Goal: Task Accomplishment & Management: Understand process/instructions

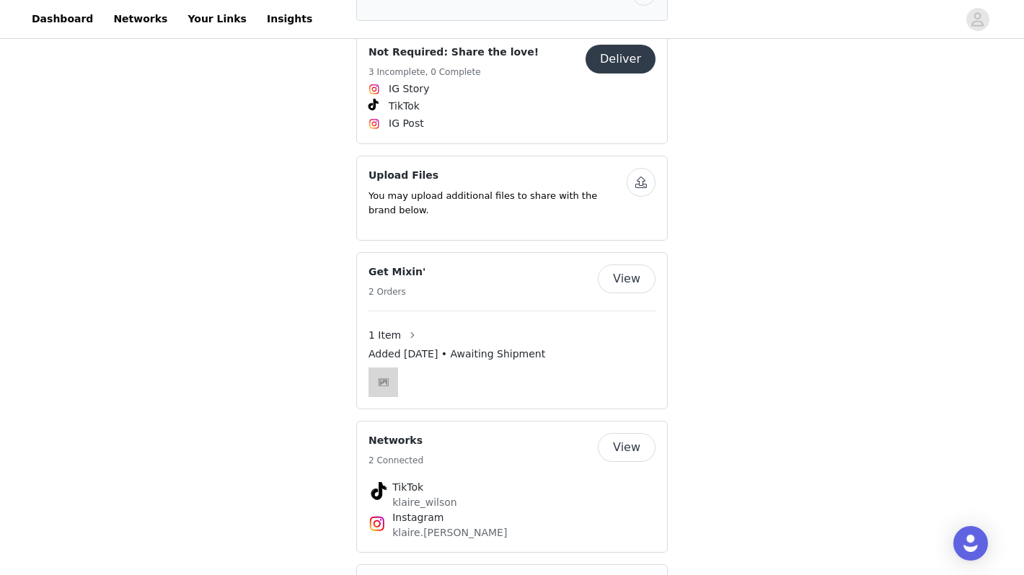
scroll to position [1006, 0]
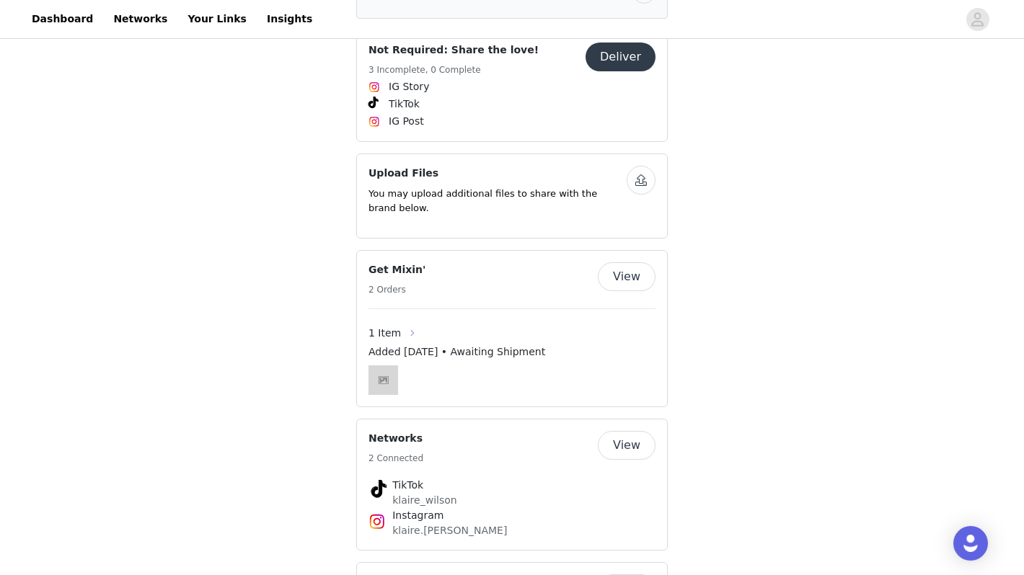
click at [413, 322] on button "button" at bounding box center [412, 333] width 23 height 23
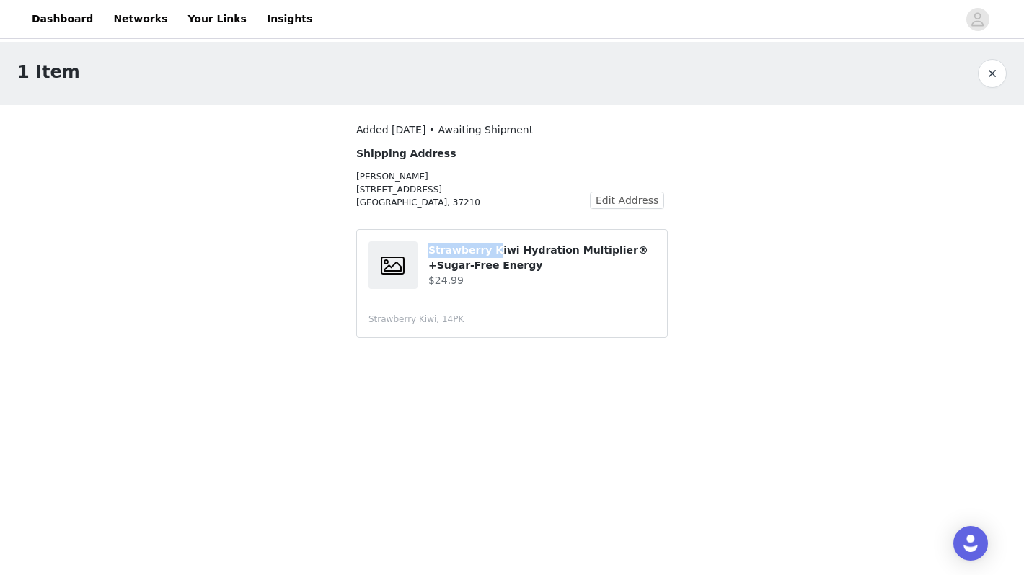
drag, startPoint x: 489, startPoint y: 254, endPoint x: 396, endPoint y: 254, distance: 93.7
click at [396, 254] on div "Strawberry Kiwi Hydration Multiplier® +Sugar-Free Energy $24.99" at bounding box center [511, 266] width 287 height 48
click at [466, 254] on h4 "Strawberry Kiwi Hydration Multiplier® +Sugar-Free Energy" at bounding box center [541, 258] width 227 height 30
click at [61, 17] on link "Dashboard" at bounding box center [62, 19] width 79 height 32
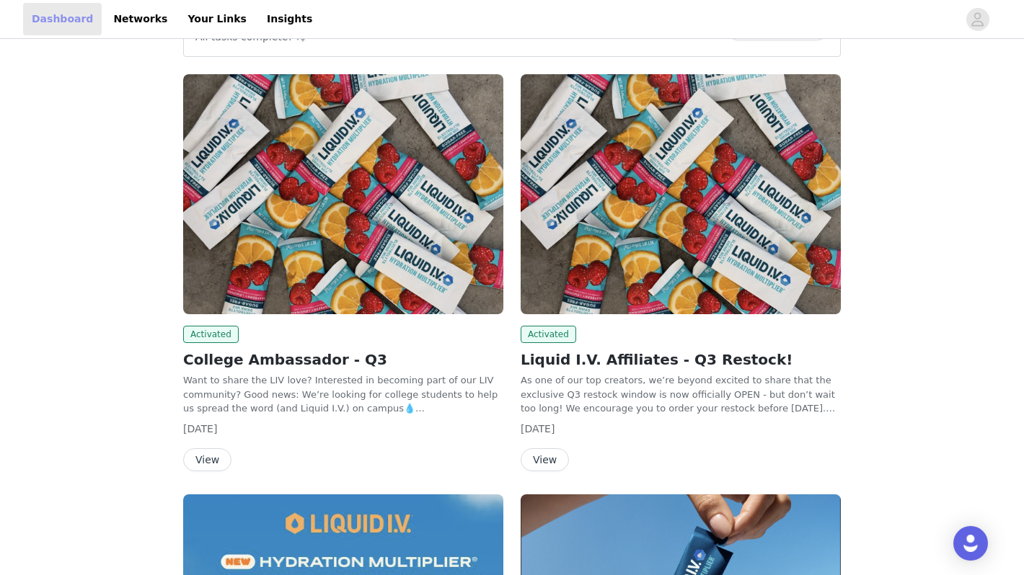
scroll to position [135, 0]
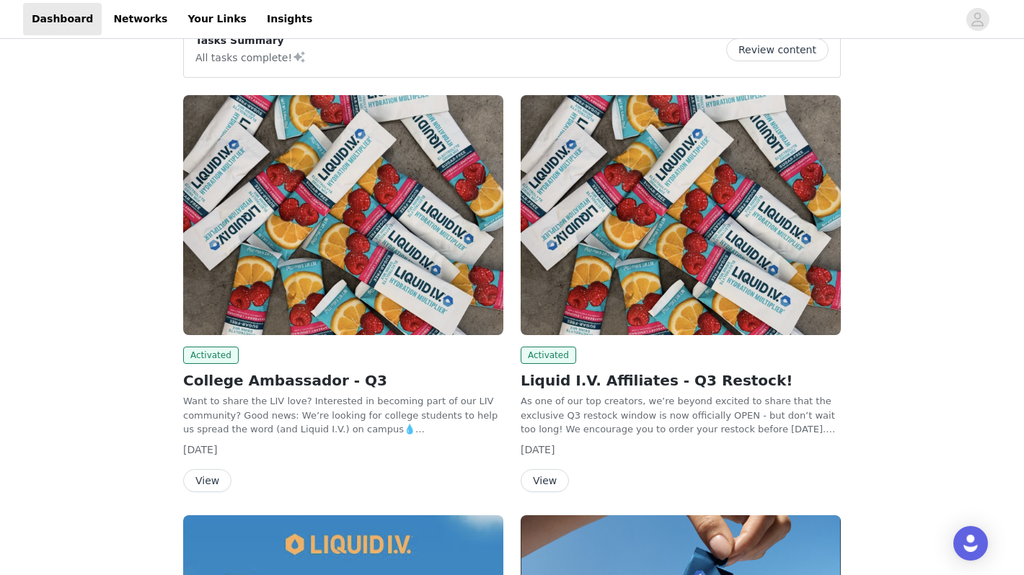
click at [211, 480] on button "View" at bounding box center [207, 480] width 48 height 23
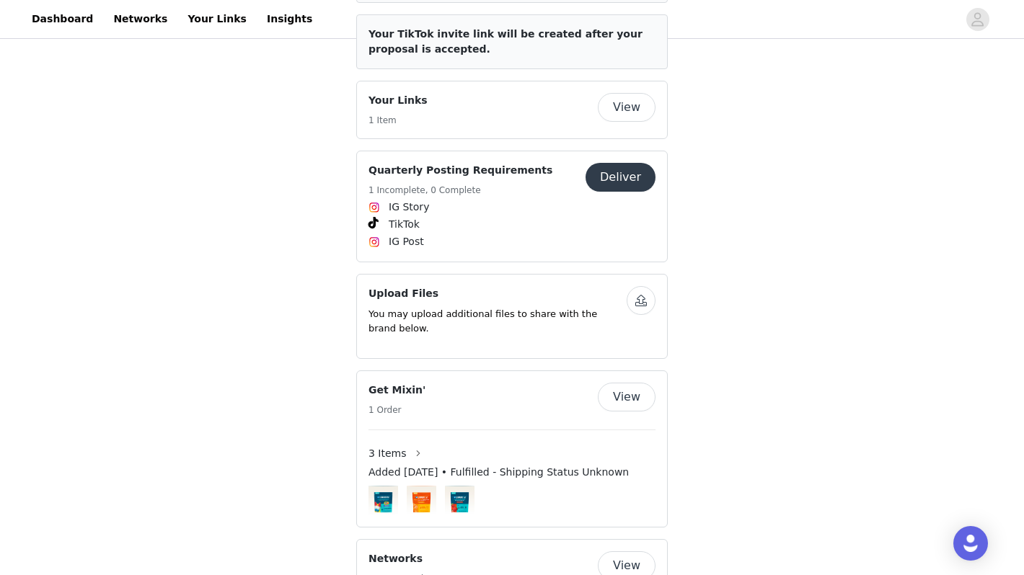
scroll to position [809, 0]
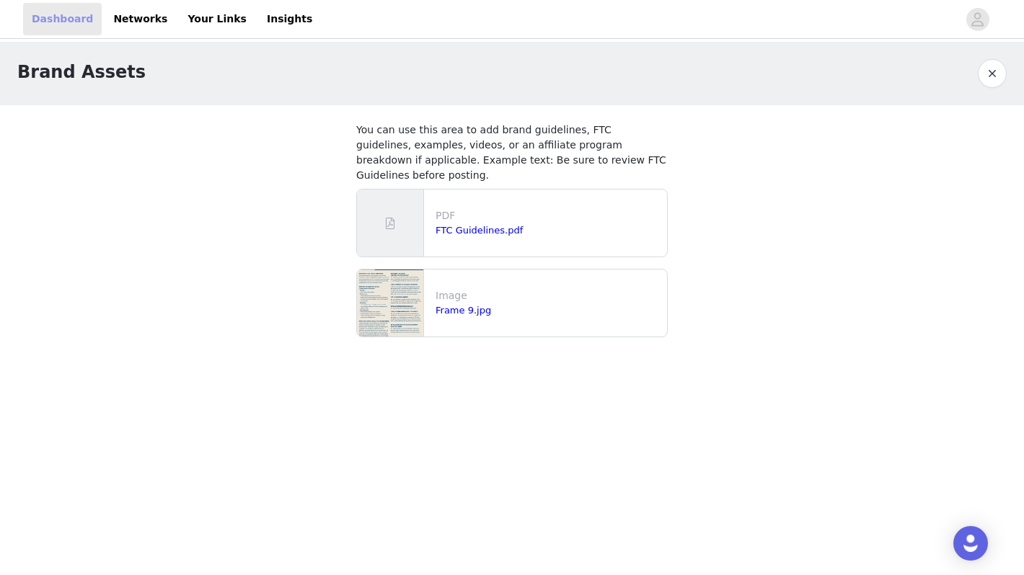
click at [72, 17] on link "Dashboard" at bounding box center [62, 19] width 79 height 32
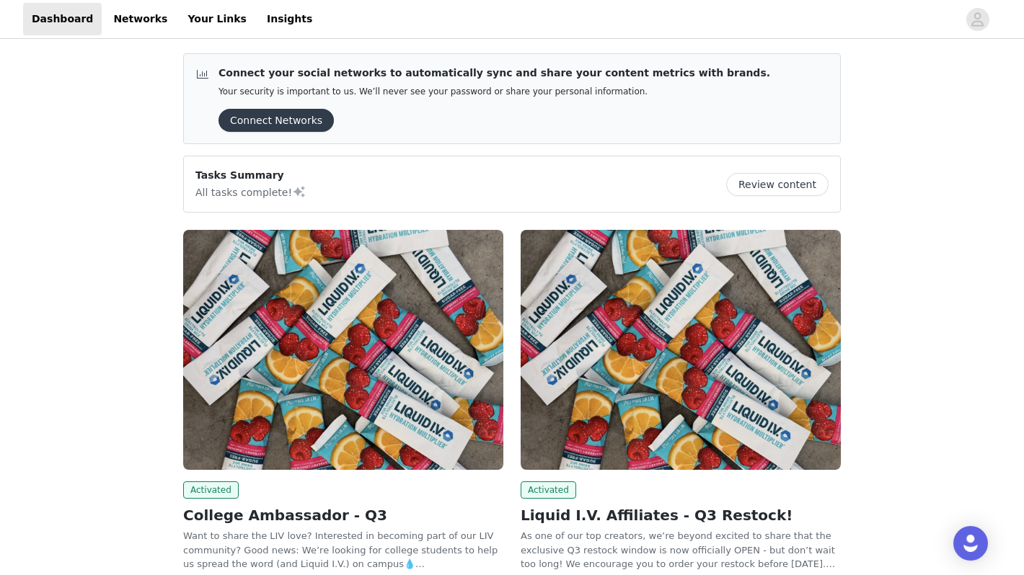
click at [308, 515] on h2 "College Ambassador - Q3" at bounding box center [343, 516] width 320 height 22
click at [240, 431] on img at bounding box center [343, 350] width 320 height 240
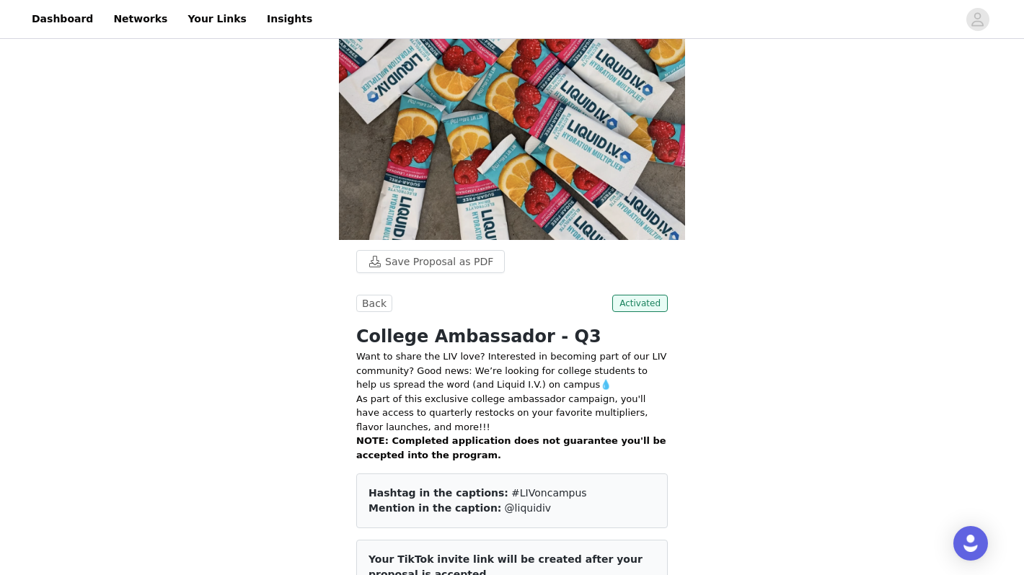
scroll to position [146, 0]
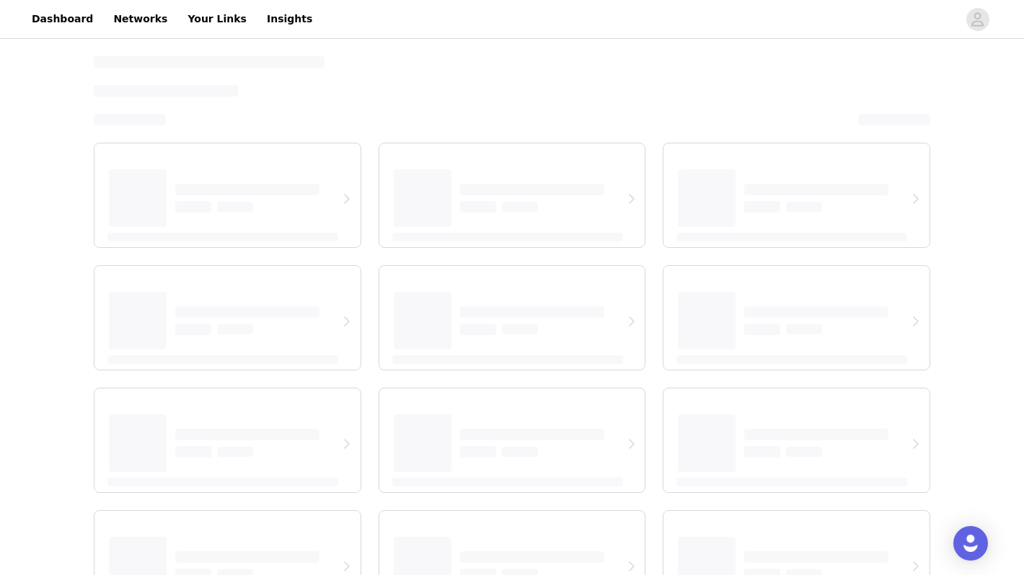
select select "12"
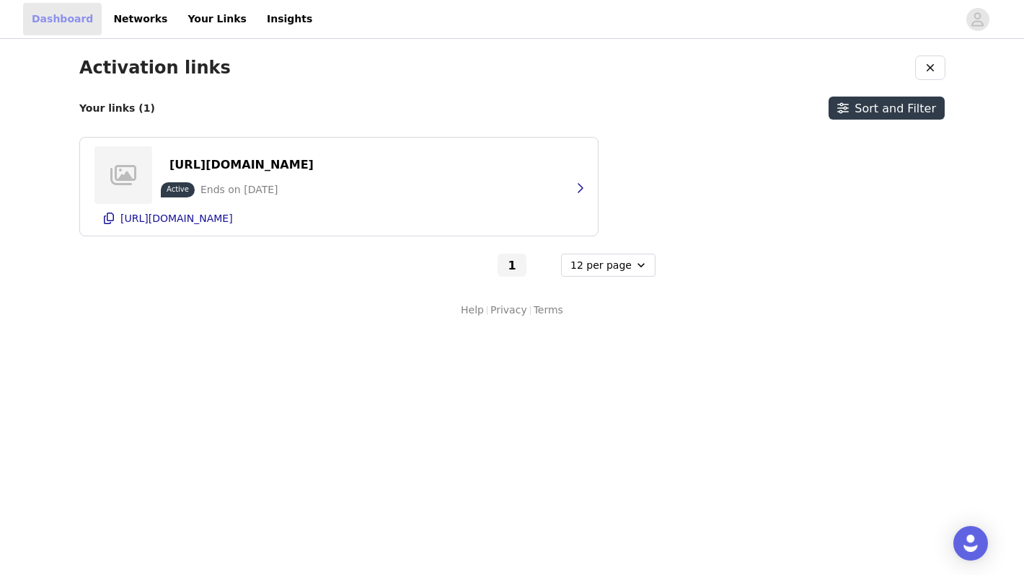
click at [42, 3] on link "Dashboard" at bounding box center [62, 19] width 79 height 32
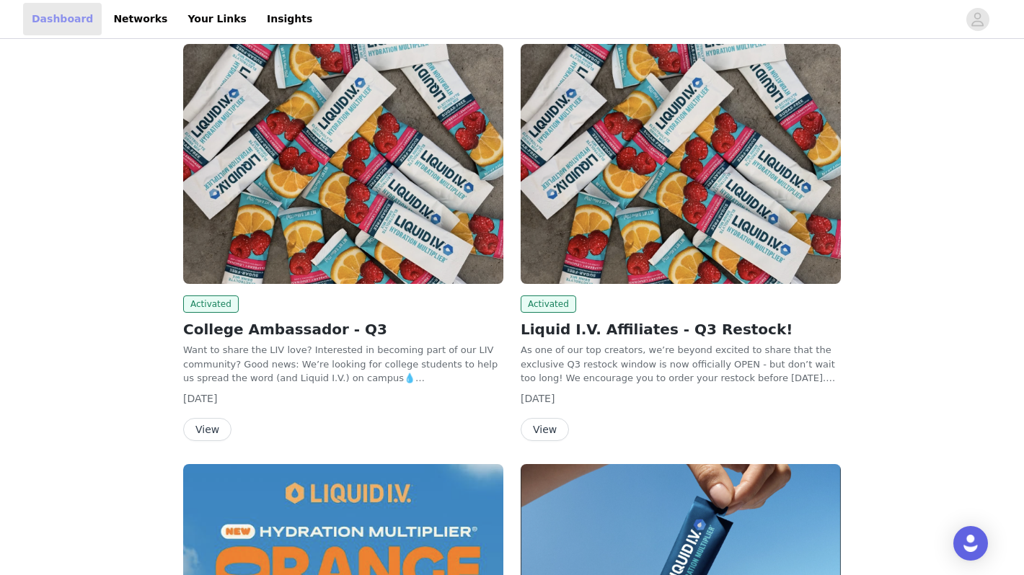
scroll to position [81, 0]
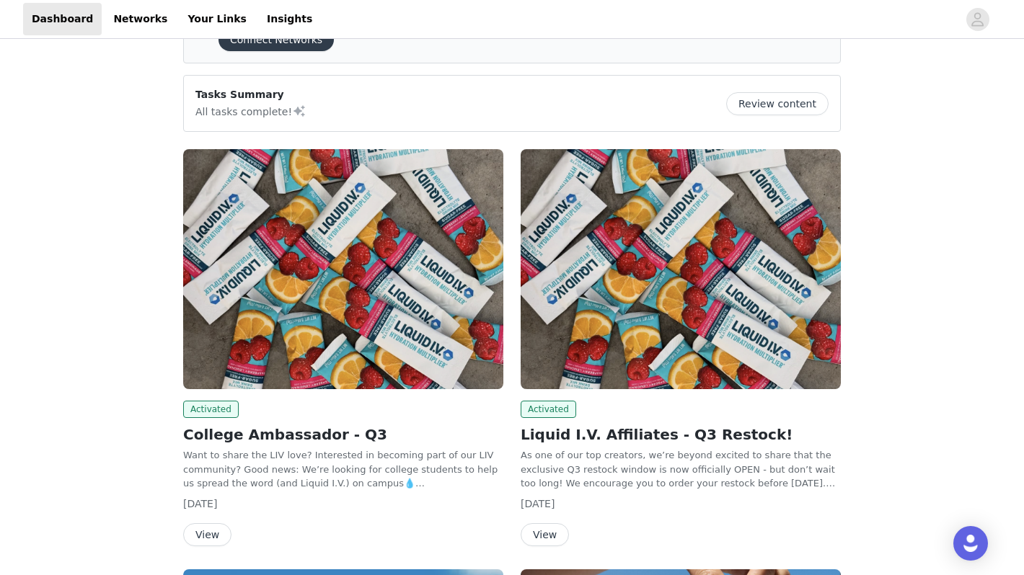
click at [207, 533] on button "View" at bounding box center [207, 534] width 48 height 23
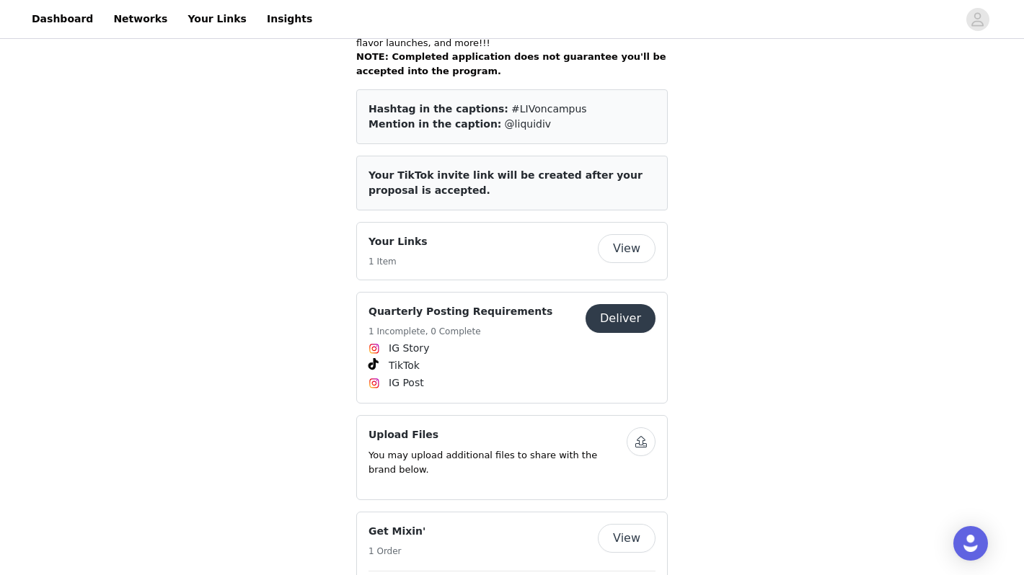
scroll to position [539, 0]
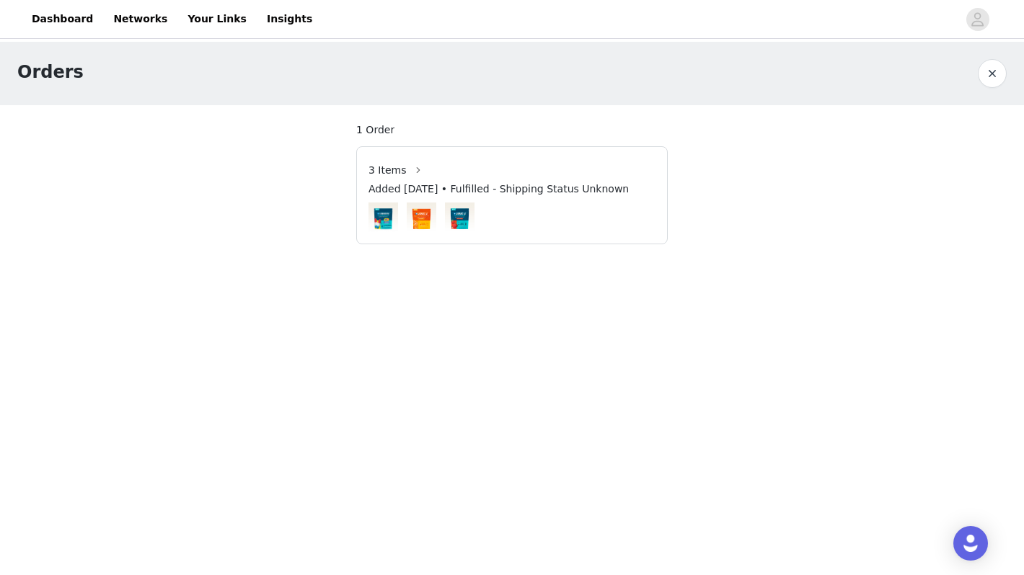
click at [492, 187] on span "Added [DATE] • Fulfilled - Shipping Status Unknown" at bounding box center [498, 189] width 260 height 15
click at [456, 216] on img at bounding box center [460, 218] width 30 height 30
click at [60, 16] on link "Dashboard" at bounding box center [62, 19] width 79 height 32
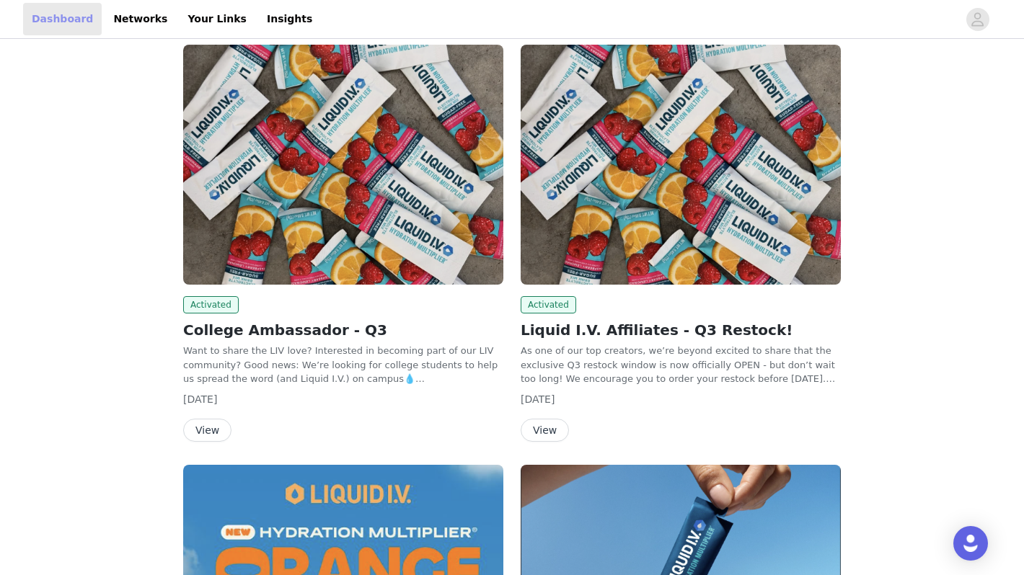
scroll to position [217, 0]
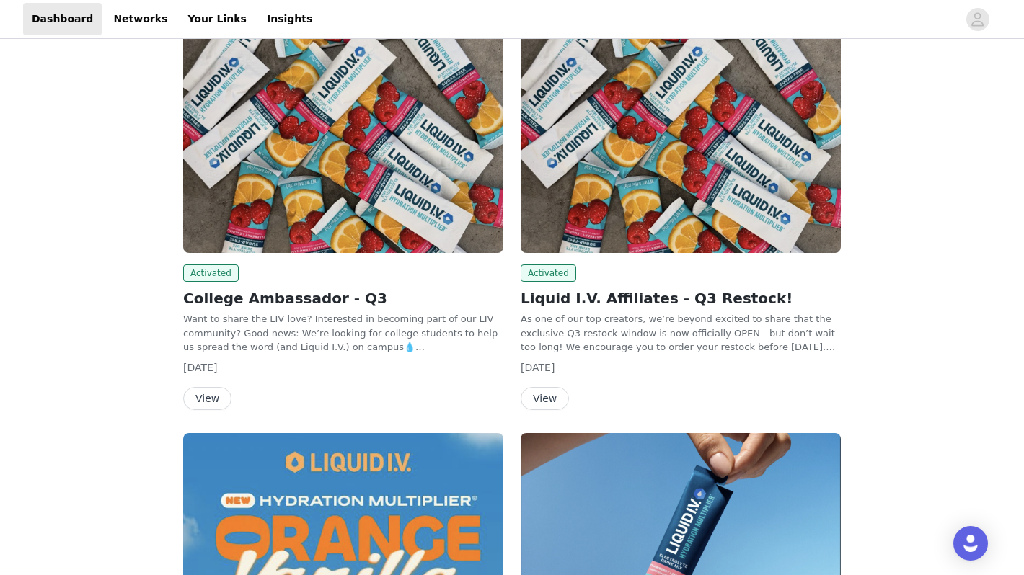
click at [314, 298] on h2 "College Ambassador - Q3" at bounding box center [343, 299] width 320 height 22
click at [214, 394] on button "View" at bounding box center [207, 398] width 48 height 23
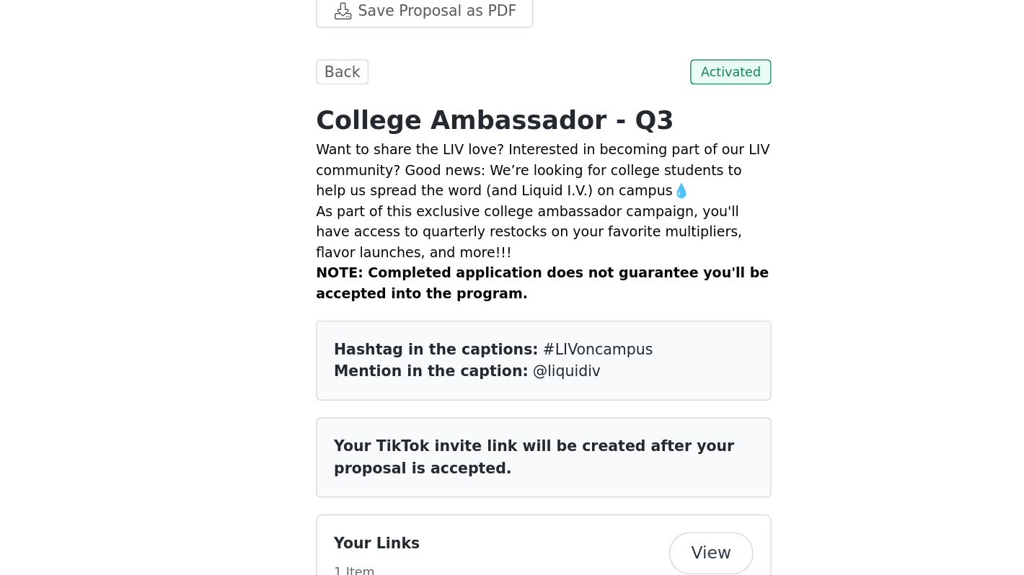
scroll to position [242, 0]
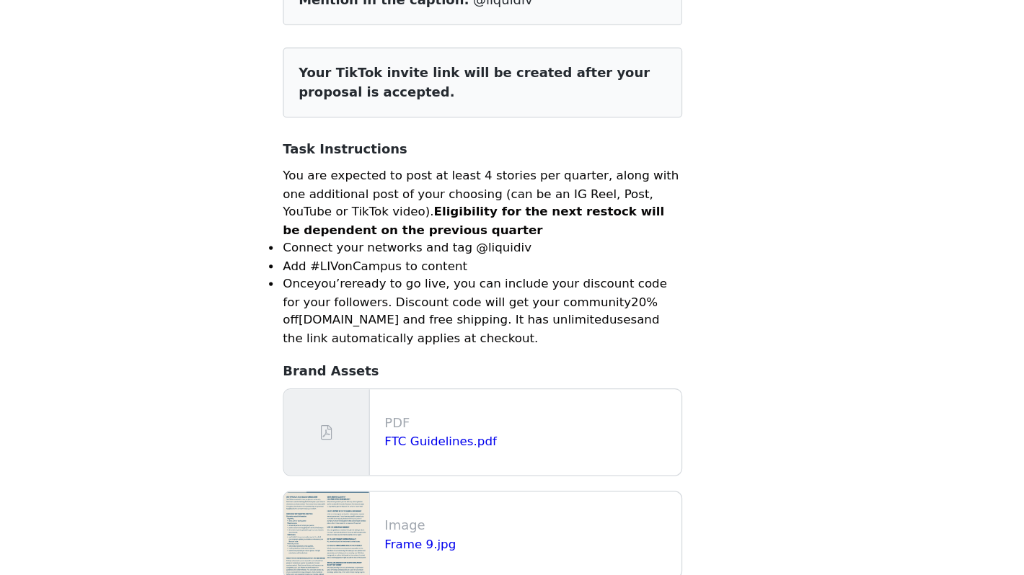
scroll to position [86, 0]
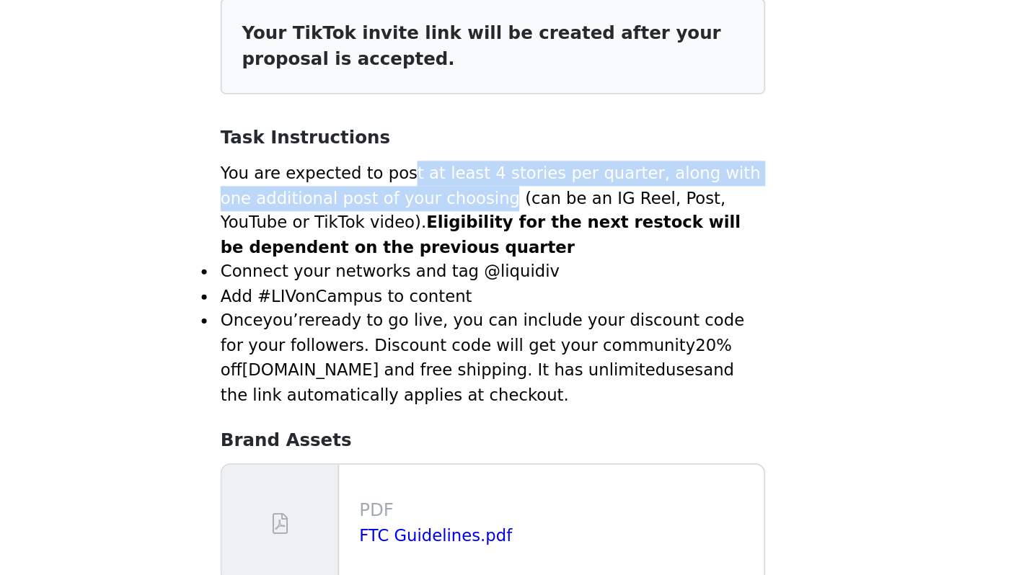
drag, startPoint x: 461, startPoint y: 265, endPoint x: 494, endPoint y: 284, distance: 38.5
click at [494, 284] on p "You are expected to post at least 4 stories per quarter, along with one additio…" at bounding box center [511, 285] width 311 height 56
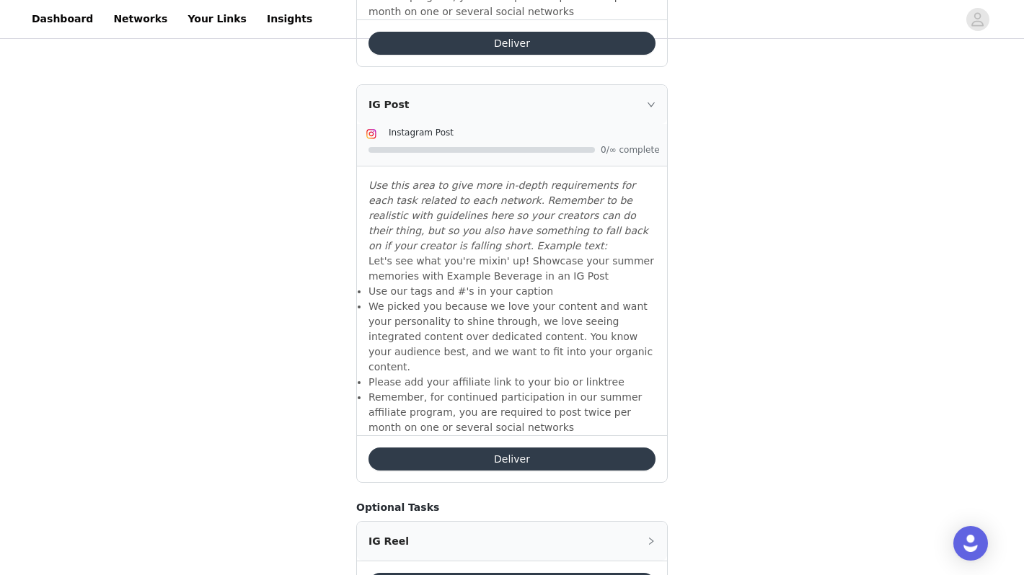
scroll to position [1482, 0]
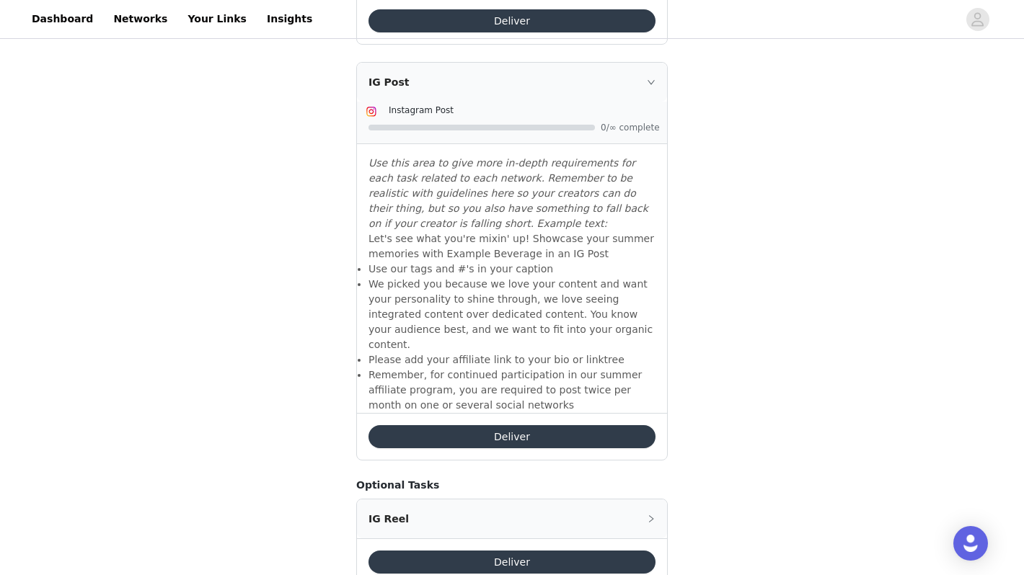
click at [652, 515] on icon "icon: right" at bounding box center [651, 519] width 9 height 9
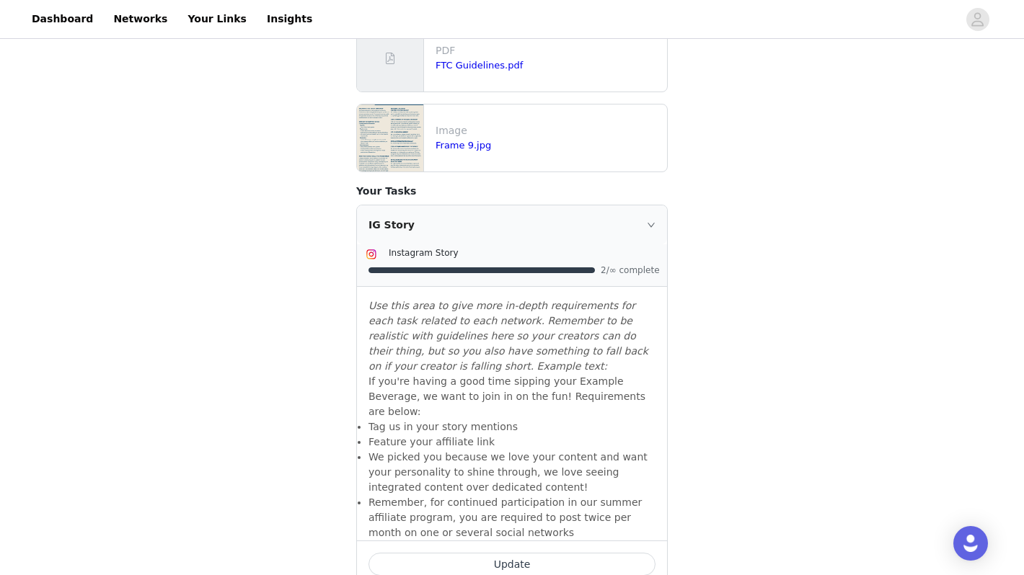
scroll to position [0, 0]
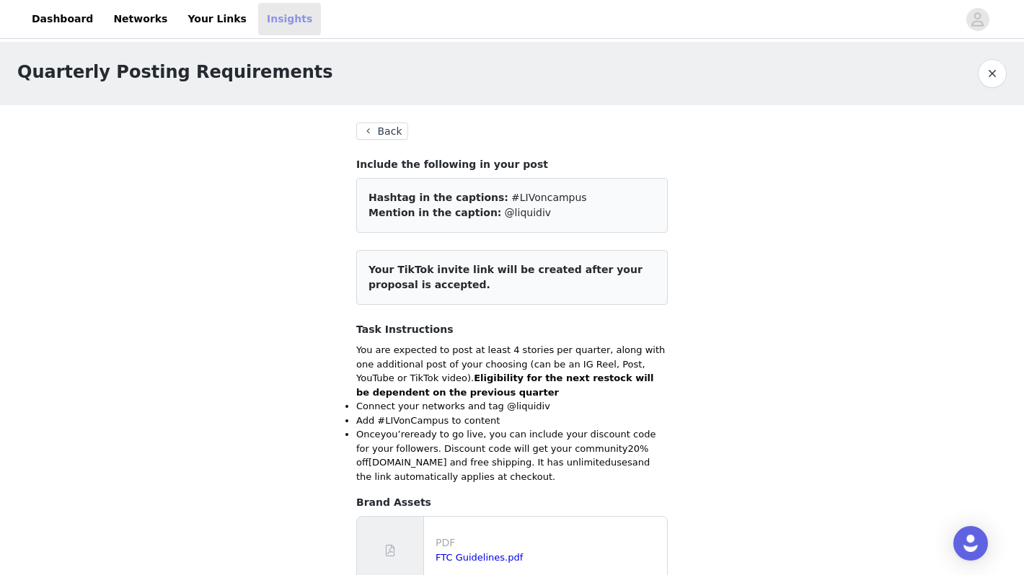
click at [268, 20] on link "Insights" at bounding box center [289, 19] width 63 height 32
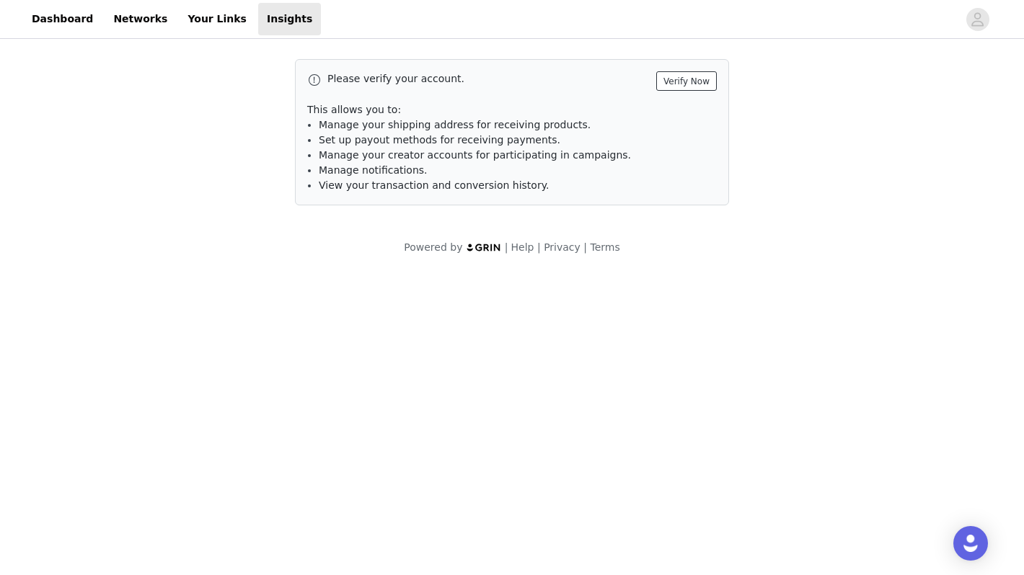
click at [689, 80] on button "Verify Now" at bounding box center [686, 80] width 61 height 19
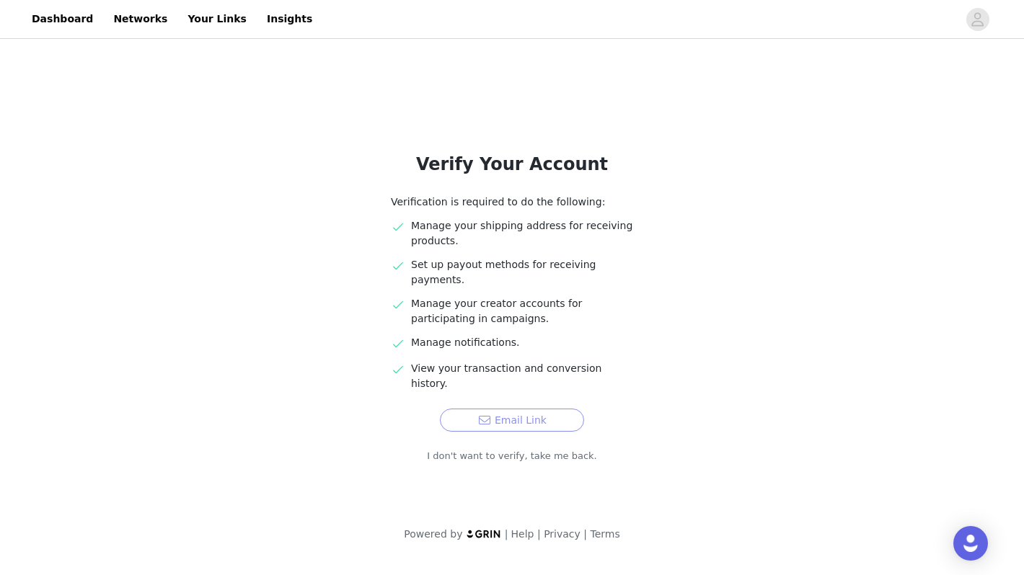
click at [528, 409] on button "Email Link" at bounding box center [512, 420] width 144 height 23
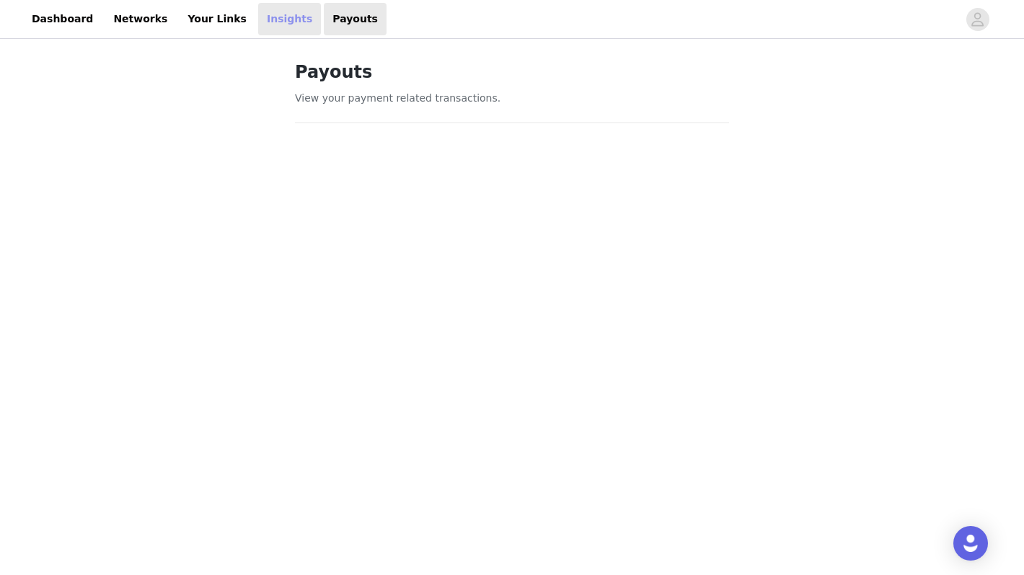
click at [262, 23] on link "Insights" at bounding box center [289, 19] width 63 height 32
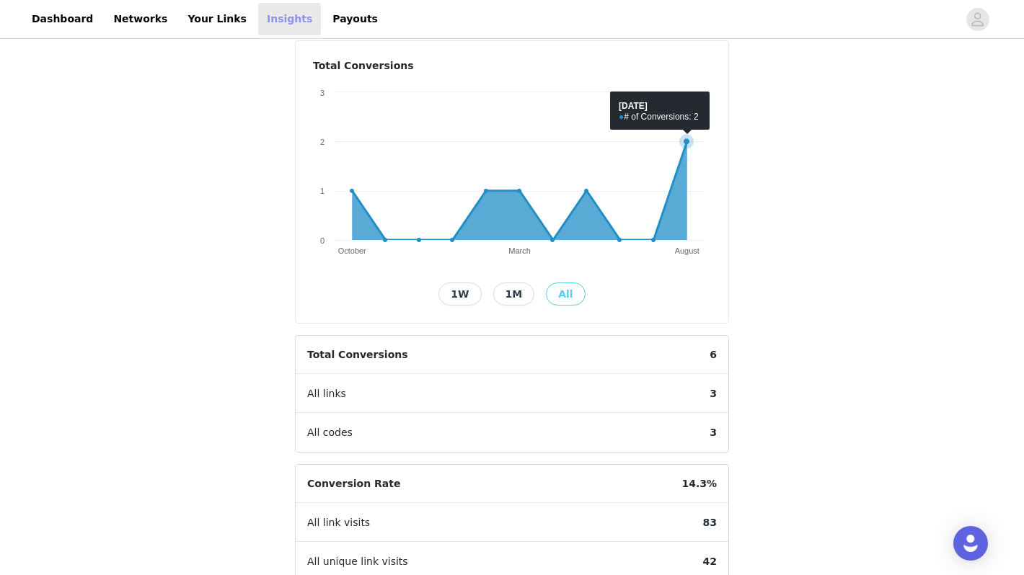
scroll to position [133, 0]
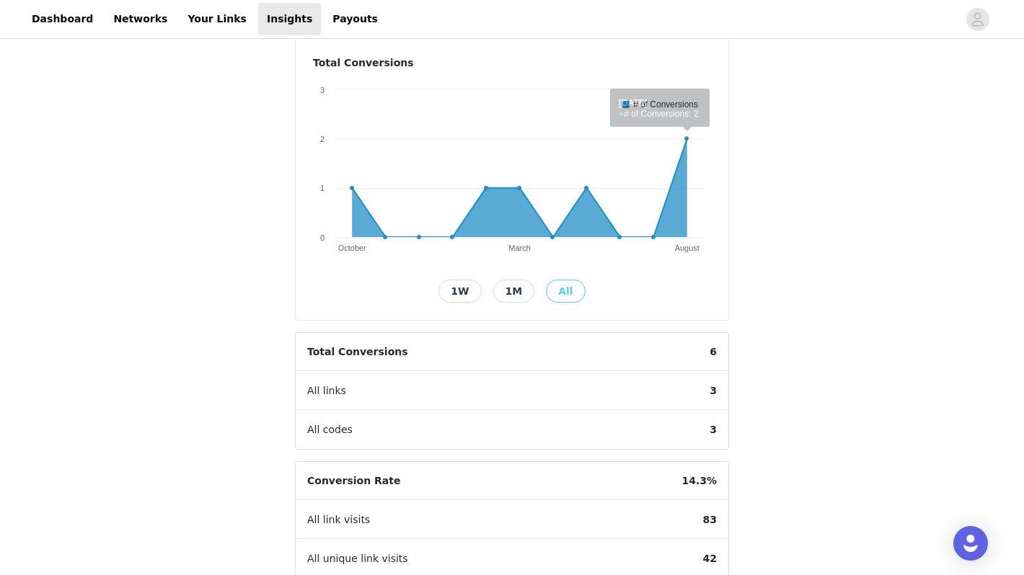
click at [461, 291] on button "1W" at bounding box center [459, 291] width 43 height 23
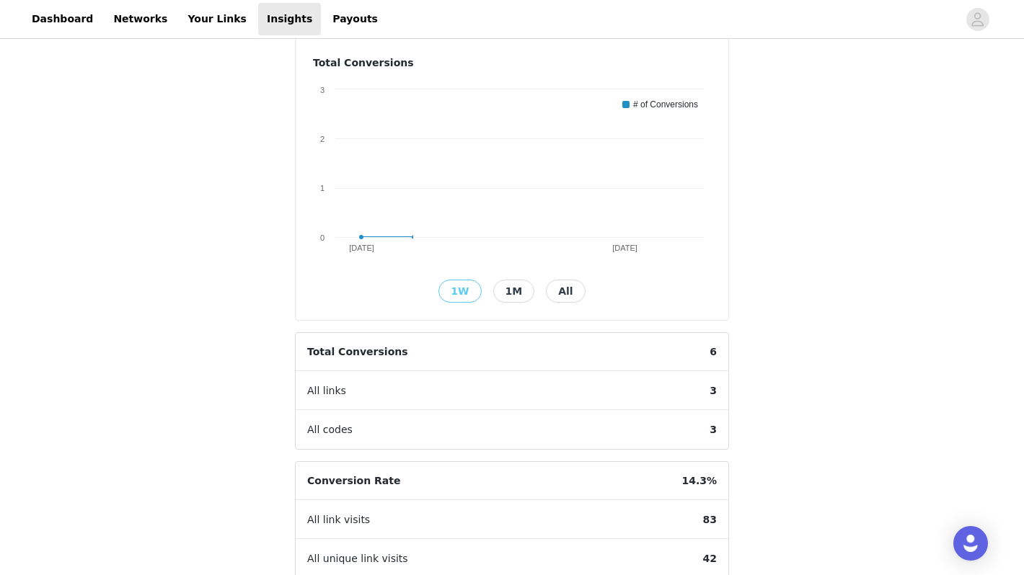
click at [504, 291] on button "1M" at bounding box center [514, 291] width 42 height 23
click at [551, 288] on button "All" at bounding box center [565, 291] width 39 height 23
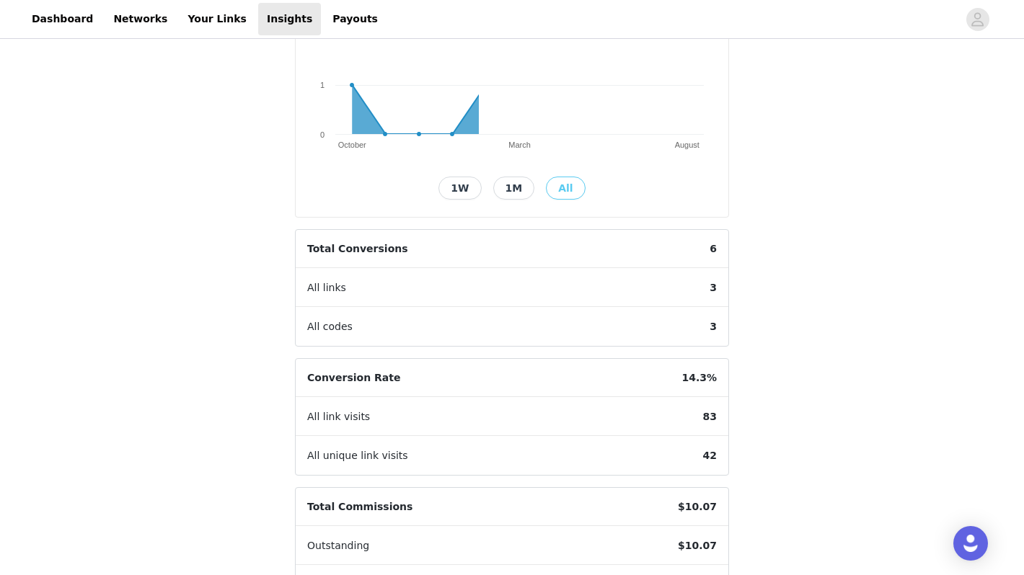
scroll to position [242, 0]
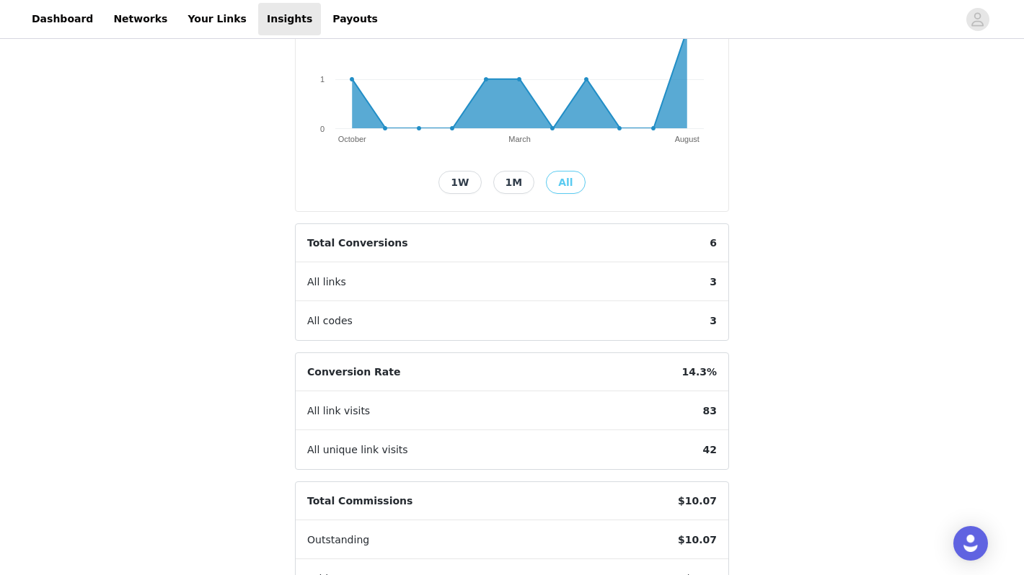
click at [710, 279] on span "3" at bounding box center [713, 282] width 30 height 38
click at [716, 286] on span "3" at bounding box center [713, 282] width 30 height 38
click at [718, 320] on span "3" at bounding box center [713, 321] width 30 height 38
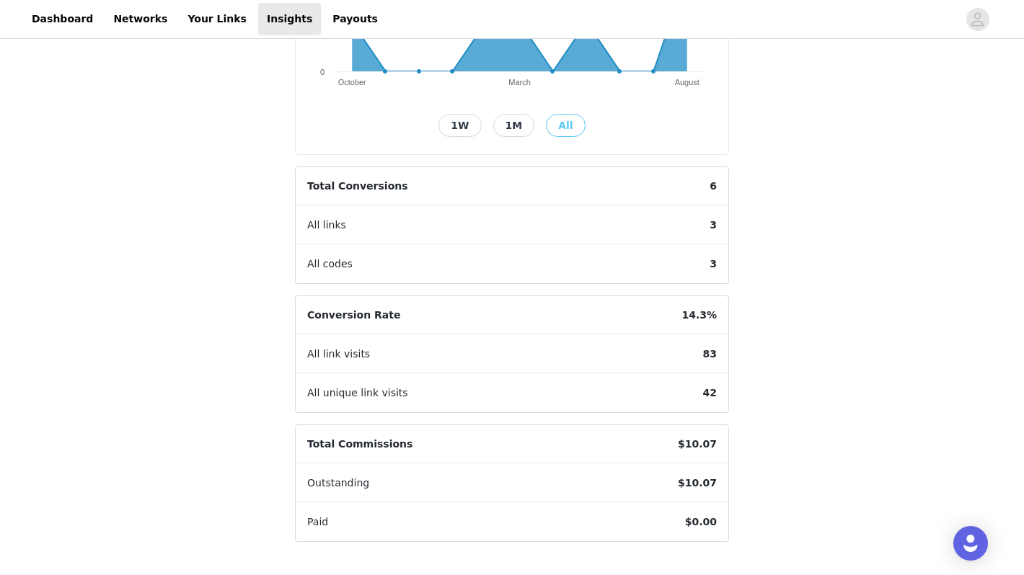
click at [706, 355] on span "83" at bounding box center [709, 354] width 37 height 38
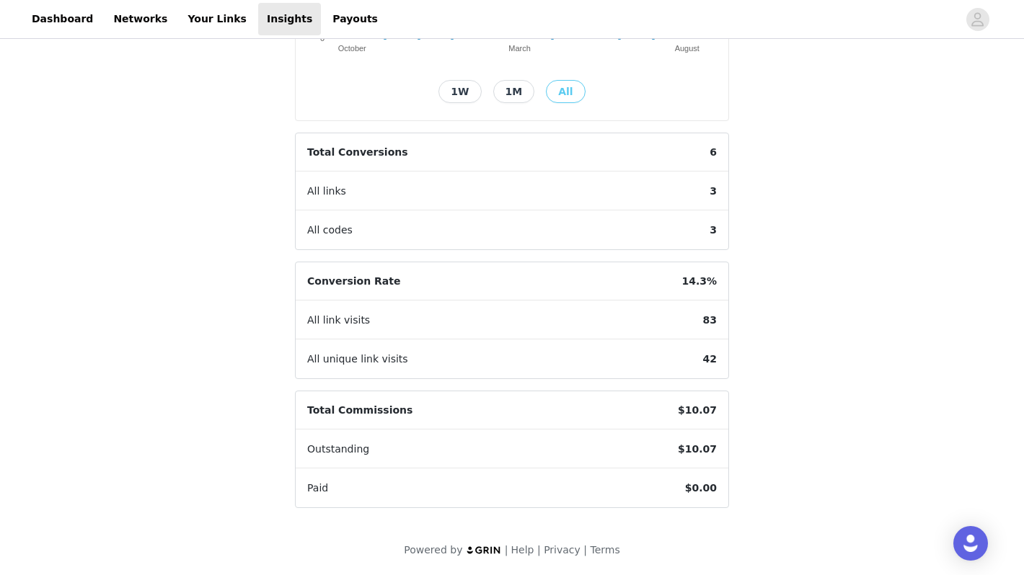
click at [706, 358] on span "42" at bounding box center [709, 359] width 37 height 38
drag, startPoint x: 677, startPoint y: 444, endPoint x: 719, endPoint y: 446, distance: 42.6
click at [719, 446] on span "$10.07" at bounding box center [697, 449] width 62 height 38
click at [622, 449] on div "Outstanding $10.07" at bounding box center [512, 449] width 433 height 39
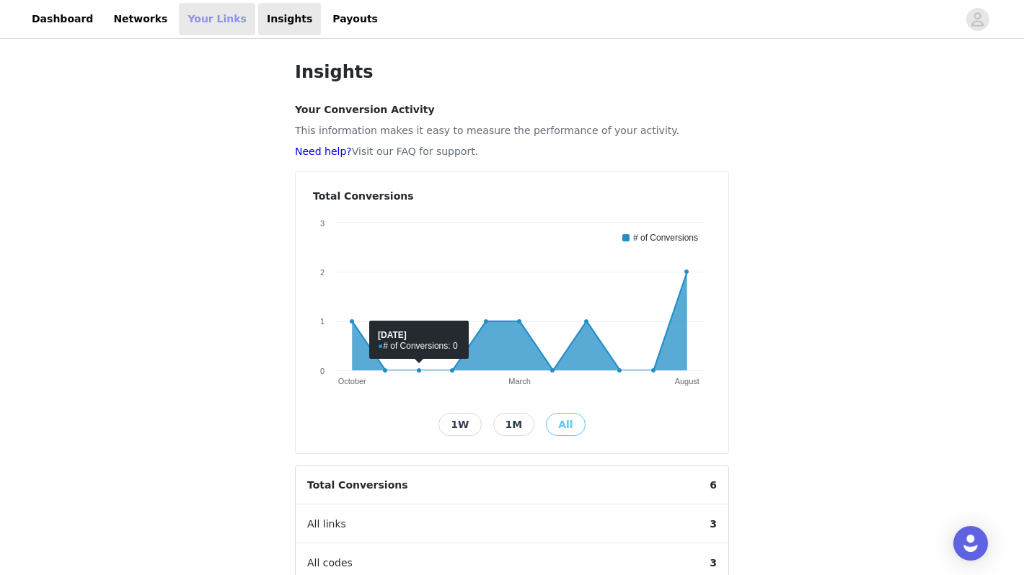
click at [191, 11] on link "Your Links" at bounding box center [217, 19] width 76 height 32
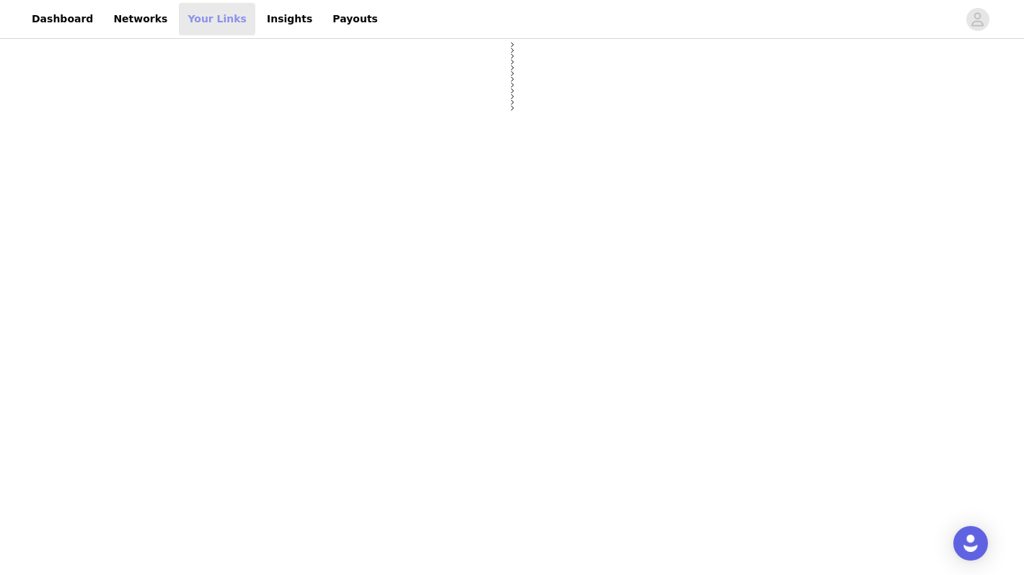
select select "12"
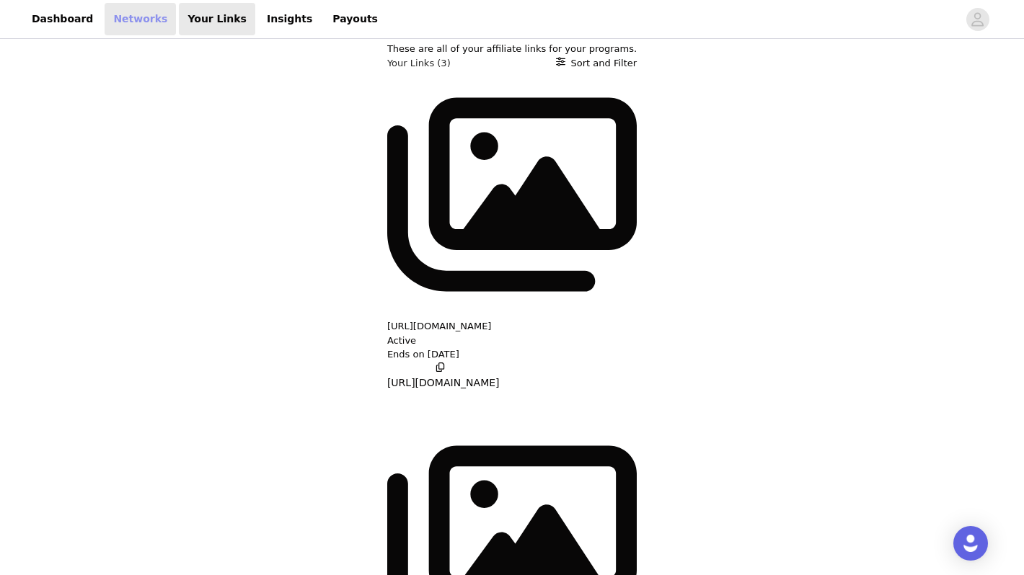
click at [131, 14] on link "Networks" at bounding box center [140, 19] width 71 height 32
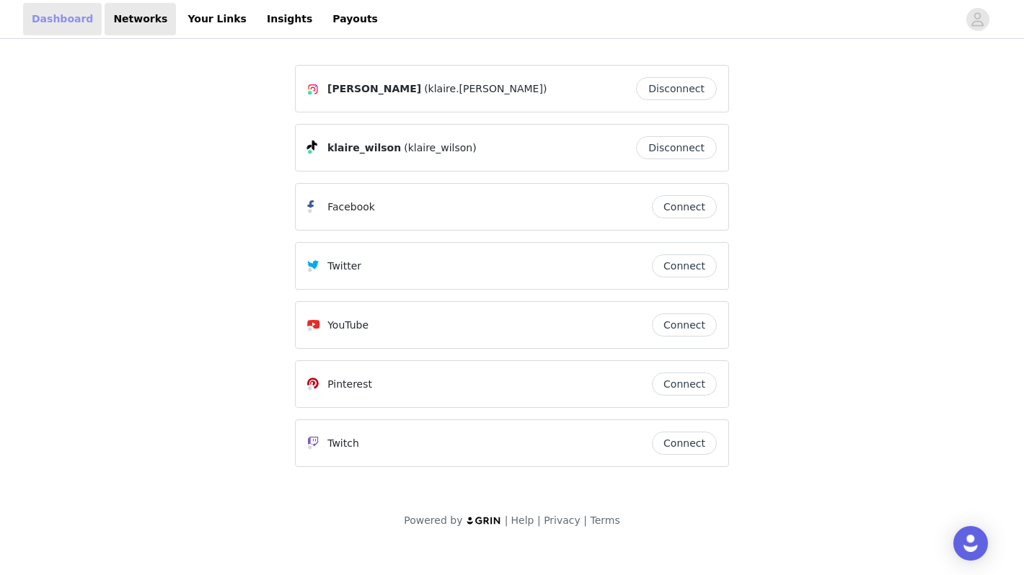
click at [72, 22] on link "Dashboard" at bounding box center [62, 19] width 79 height 32
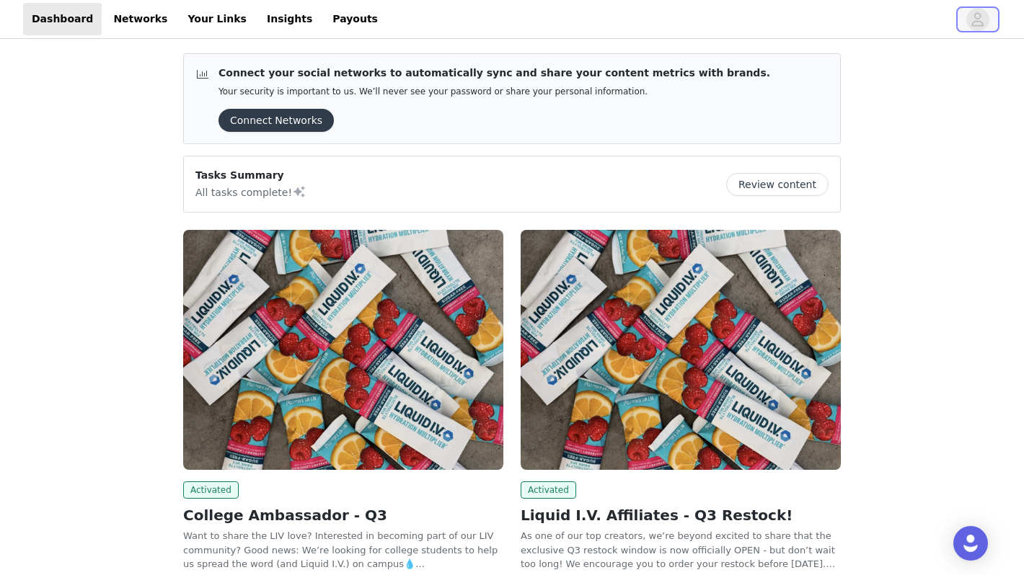
click at [977, 18] on icon "avatar" at bounding box center [978, 19] width 12 height 14
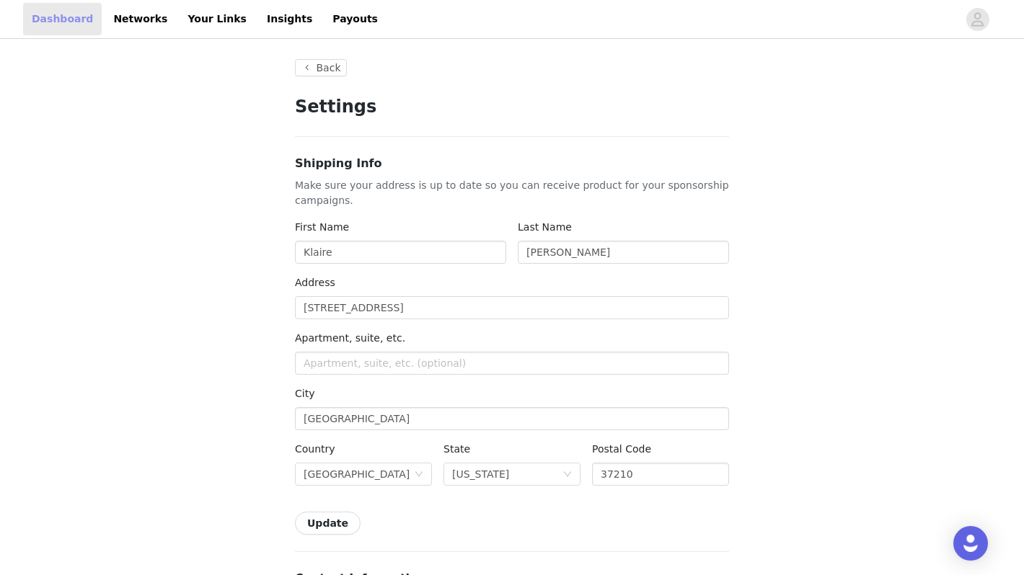
click at [63, 20] on link "Dashboard" at bounding box center [62, 19] width 79 height 32
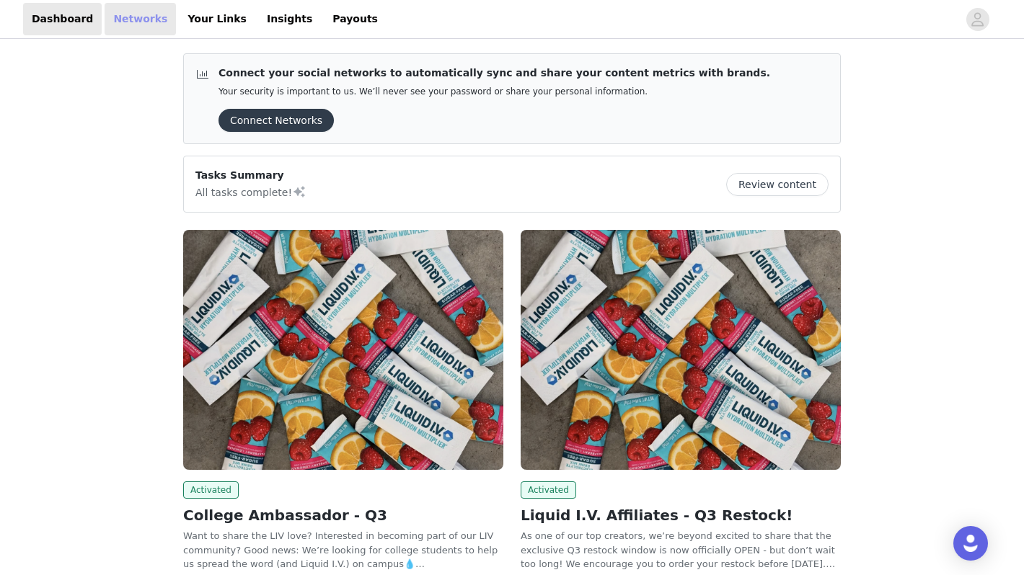
click at [132, 21] on link "Networks" at bounding box center [140, 19] width 71 height 32
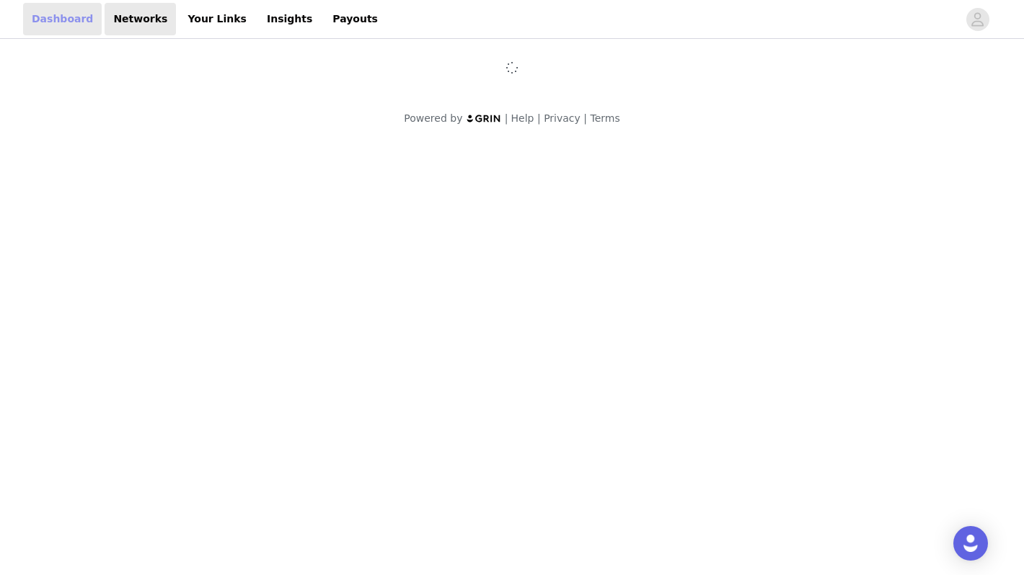
click at [76, 19] on link "Dashboard" at bounding box center [62, 19] width 79 height 32
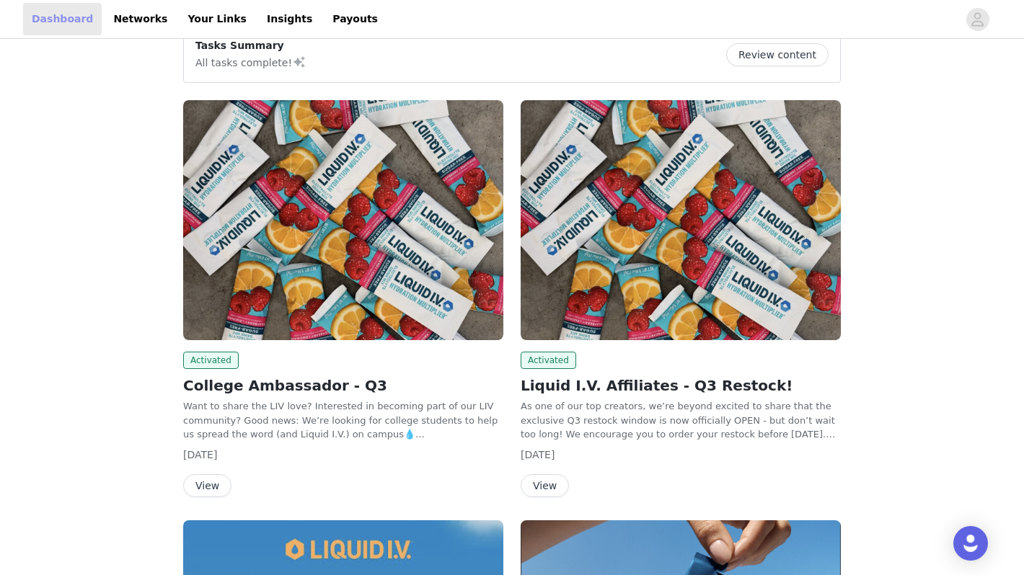
scroll to position [157, 0]
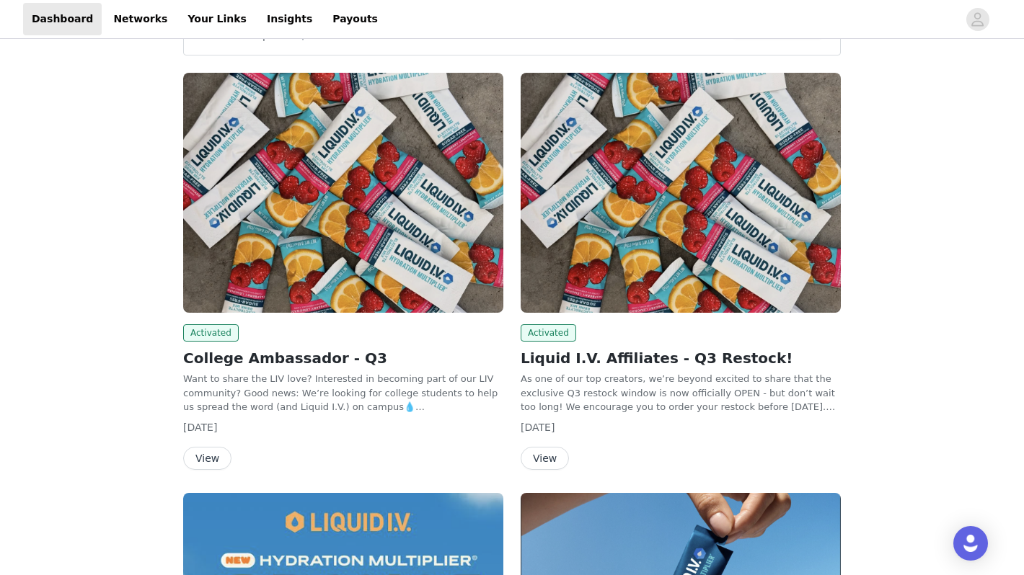
click at [321, 362] on h2 "College Ambassador - Q3" at bounding box center [343, 358] width 320 height 22
click at [211, 456] on button "View" at bounding box center [207, 458] width 48 height 23
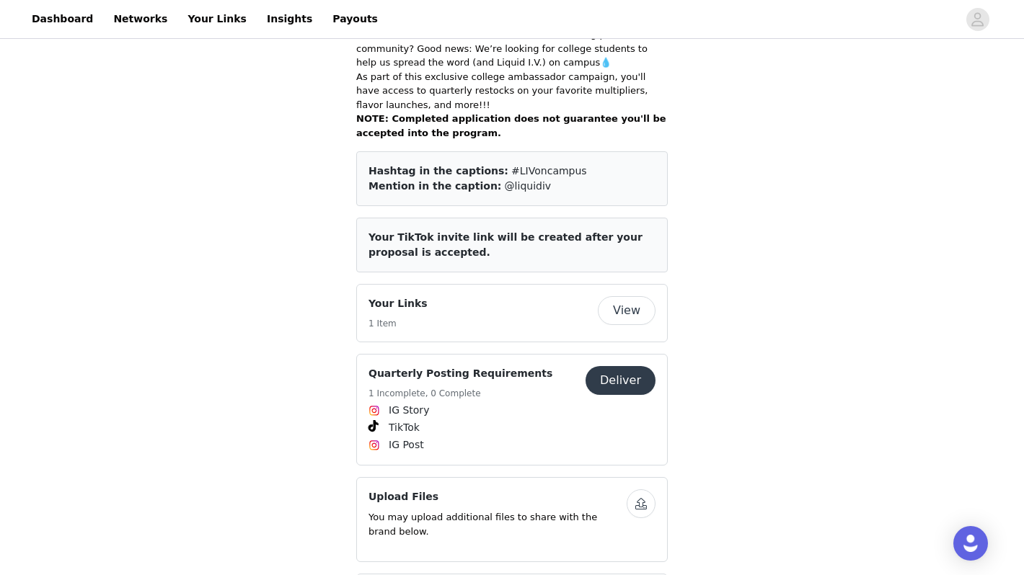
scroll to position [481, 0]
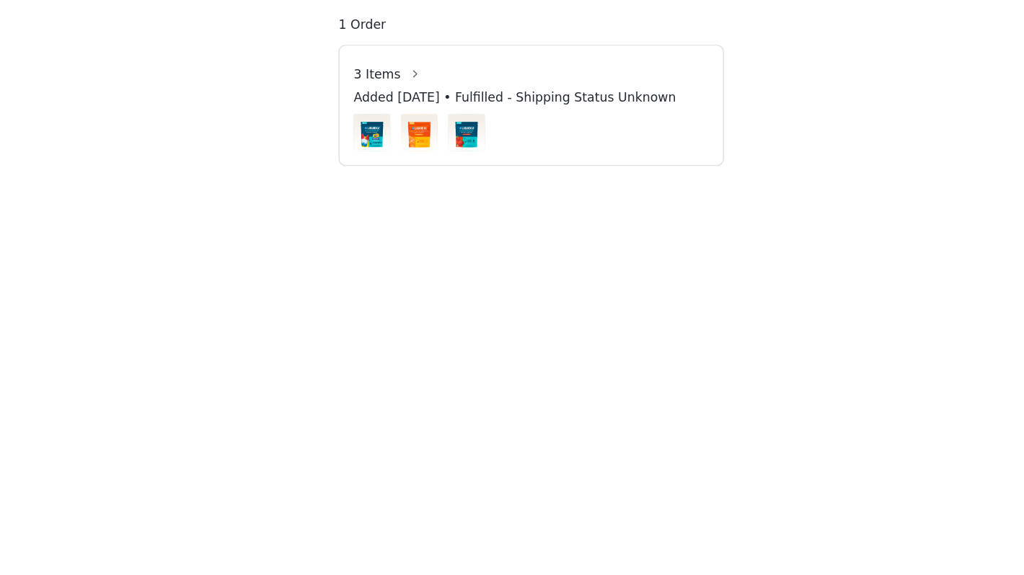
click at [358, 136] on span "1 Order" at bounding box center [375, 130] width 38 height 15
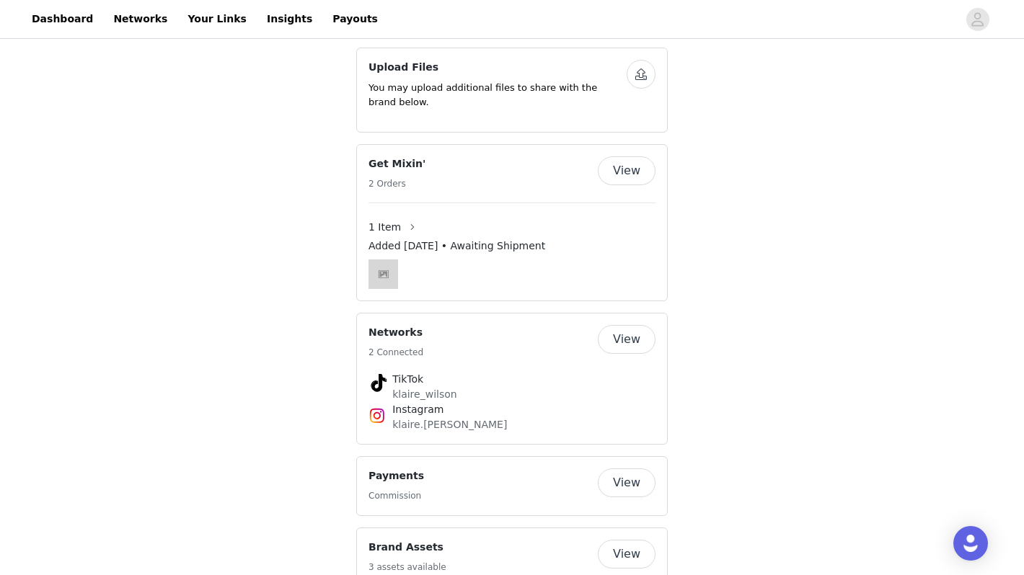
scroll to position [1111, 0]
click at [401, 217] on button "button" at bounding box center [412, 228] width 23 height 23
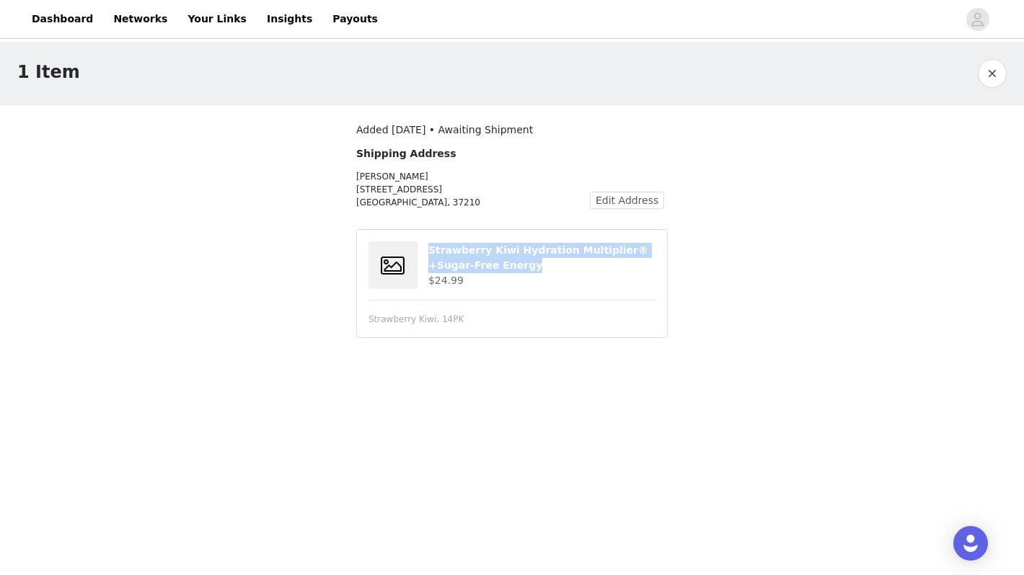
drag, startPoint x: 495, startPoint y: 261, endPoint x: 390, endPoint y: 254, distance: 104.8
click at [391, 254] on div "Strawberry Kiwi Hydration Multiplier® +Sugar-Free Energy $24.99" at bounding box center [511, 266] width 287 height 48
click at [486, 254] on h4 "Strawberry Kiwi Hydration Multiplier® +Sugar-Free Energy" at bounding box center [541, 258] width 227 height 30
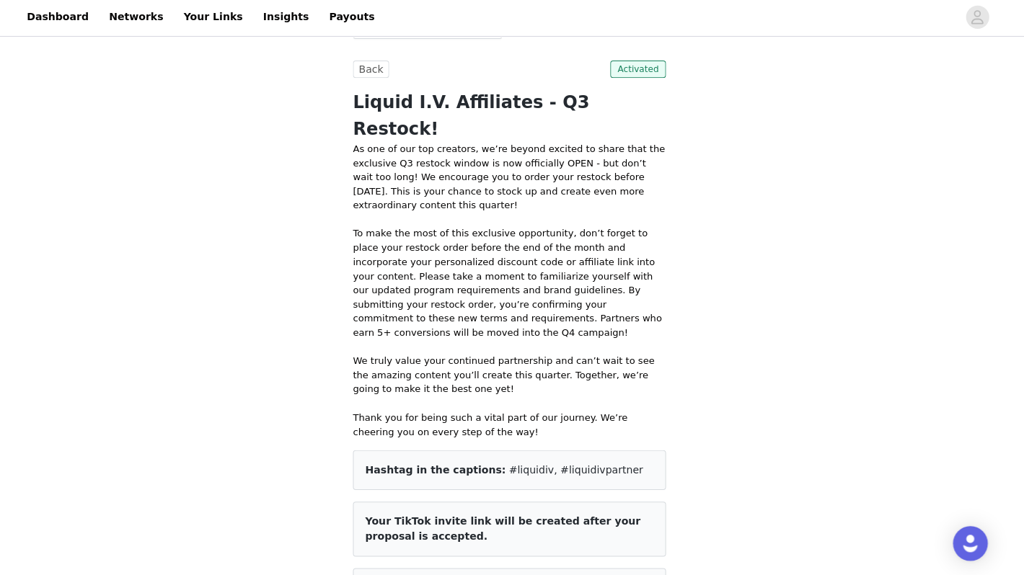
scroll to position [386, 0]
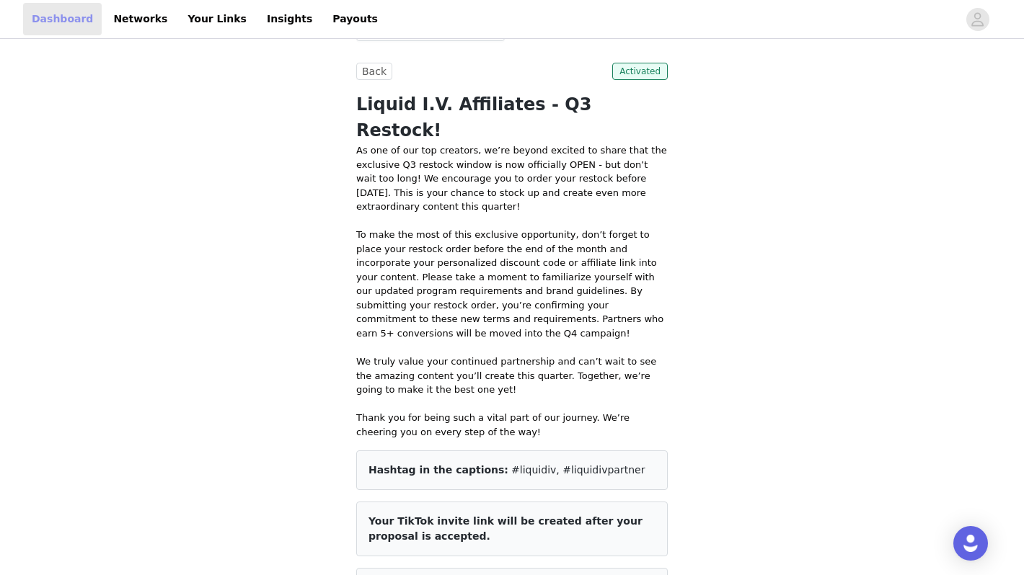
click at [56, 26] on link "Dashboard" at bounding box center [62, 19] width 79 height 32
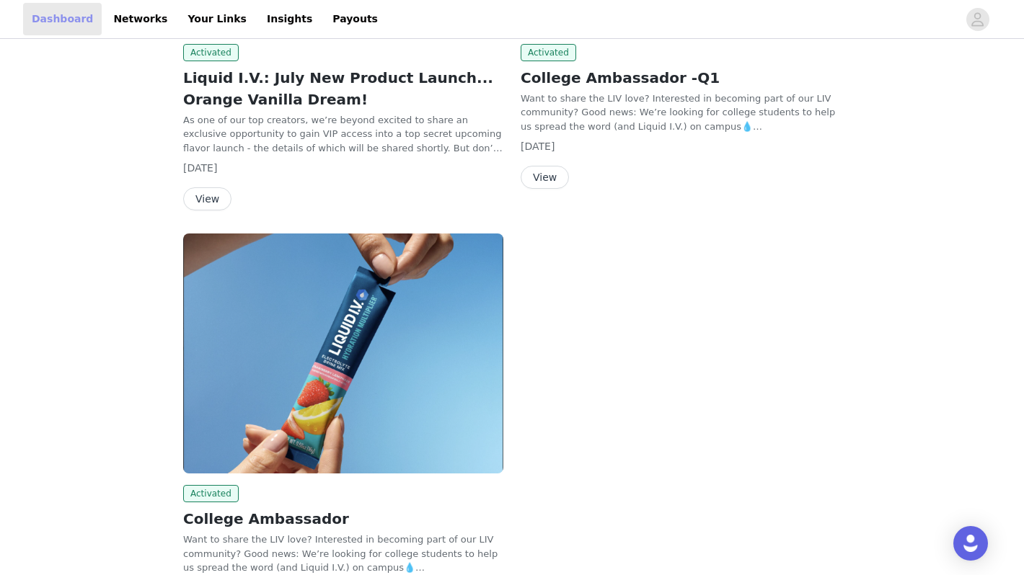
scroll to position [860, 0]
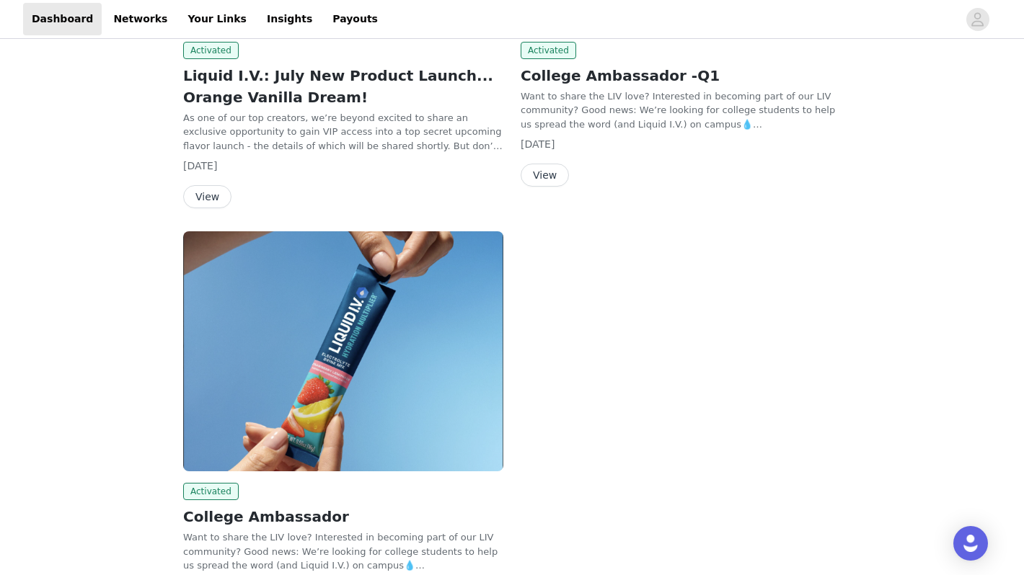
click at [551, 174] on button "View" at bounding box center [544, 175] width 48 height 23
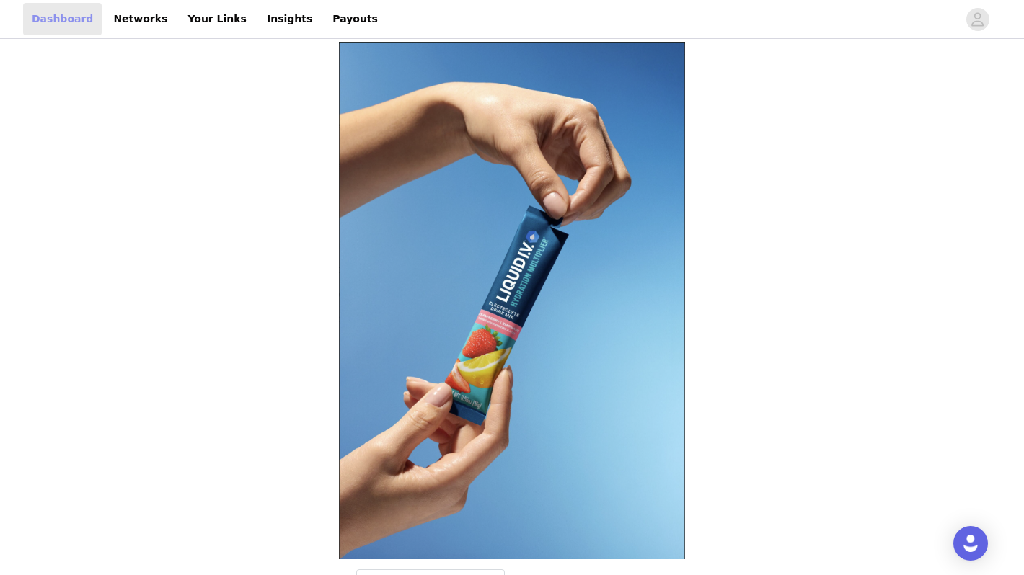
click at [71, 20] on link "Dashboard" at bounding box center [62, 19] width 79 height 32
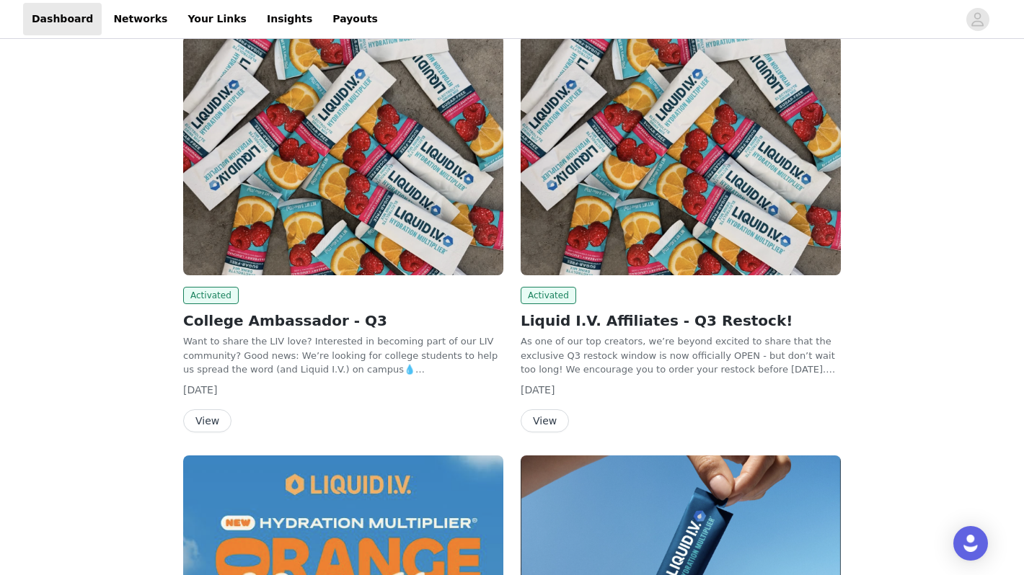
click at [216, 422] on button "View" at bounding box center [207, 420] width 48 height 23
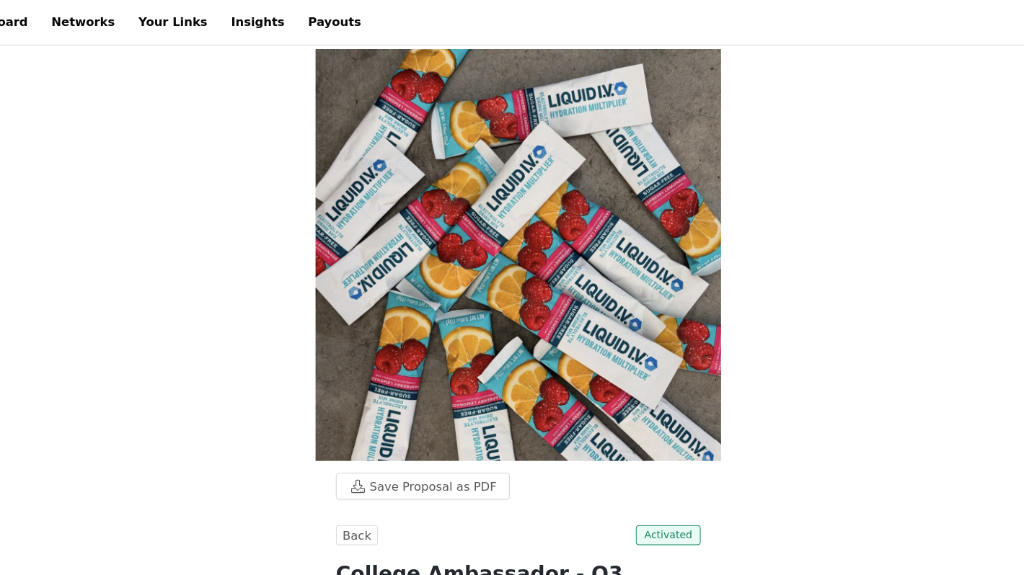
drag, startPoint x: 469, startPoint y: 247, endPoint x: 416, endPoint y: 223, distance: 57.5
click at [416, 546] on p "As part of this exclusive college ambassador campaign, you'll have access to qu…" at bounding box center [511, 567] width 311 height 43
click at [415, 546] on p "As part of this exclusive college ambassador campaign, you'll have access to qu…" at bounding box center [511, 567] width 311 height 43
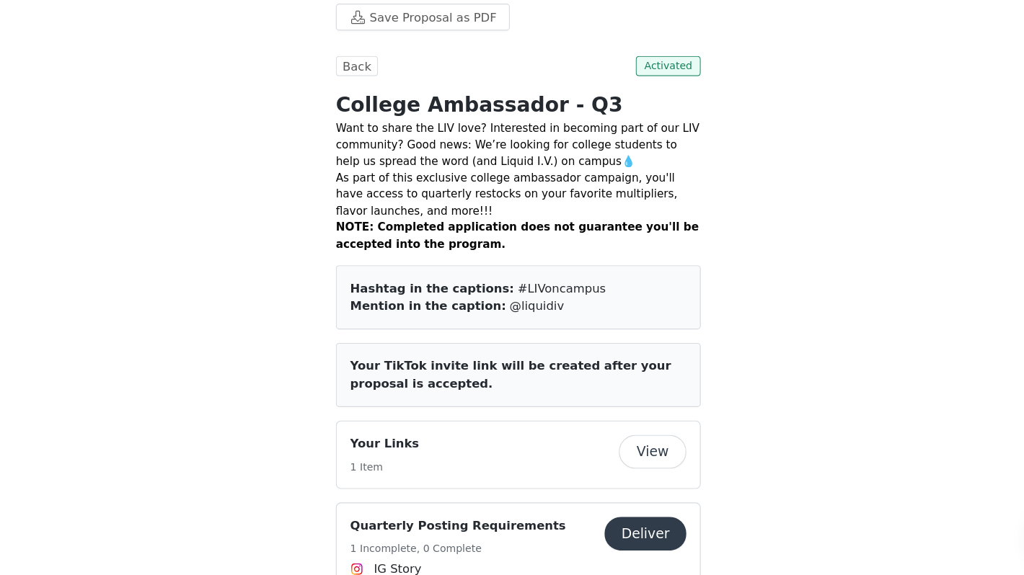
scroll to position [334, 0]
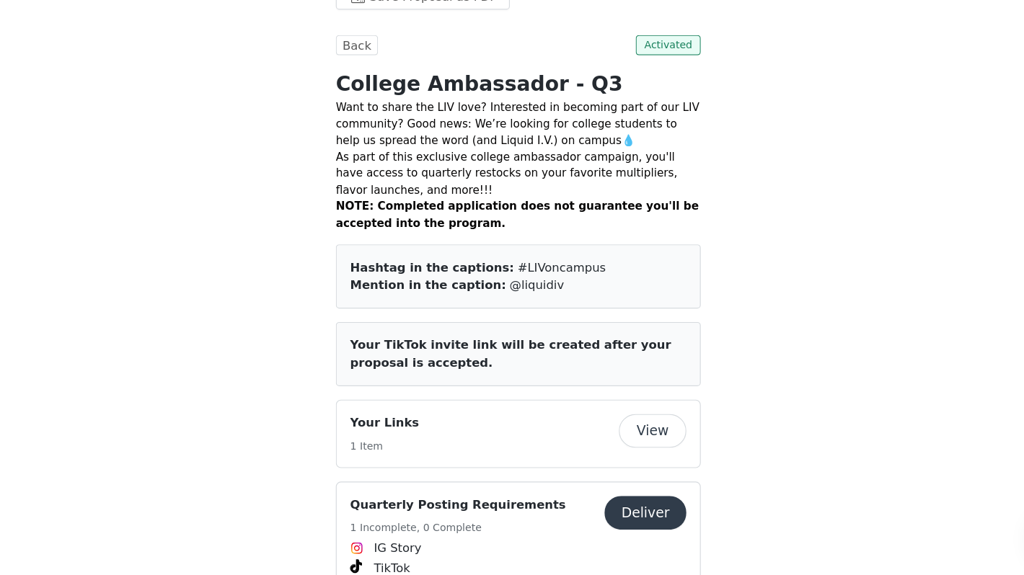
click at [607, 508] on button "Deliver" at bounding box center [620, 522] width 70 height 29
